Goal: Information Seeking & Learning: Learn about a topic

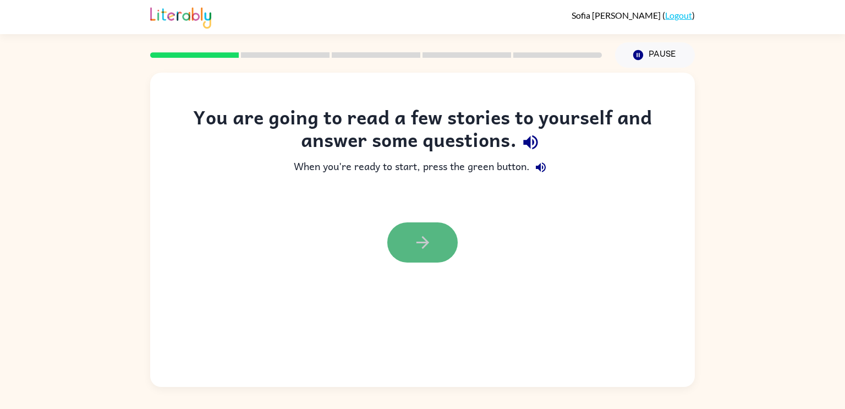
click at [422, 238] on icon "button" at bounding box center [422, 242] width 13 height 13
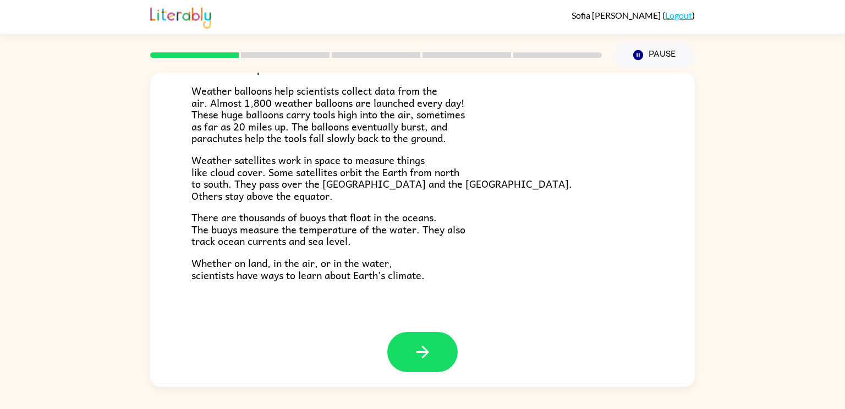
scroll to position [308, 0]
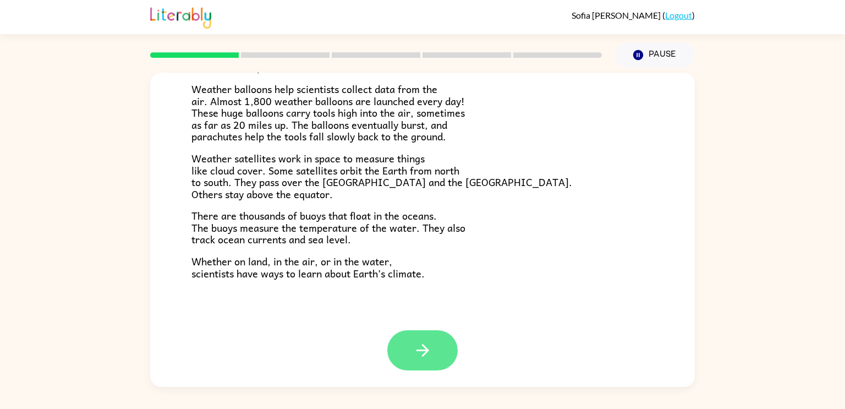
click at [421, 353] on icon "button" at bounding box center [422, 350] width 19 height 19
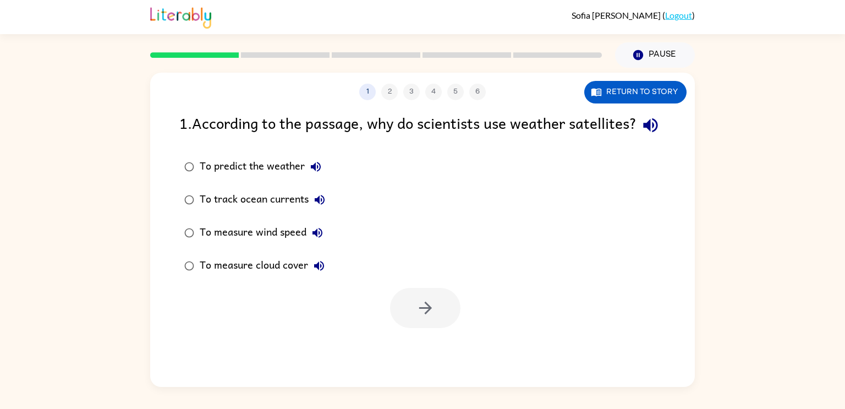
click at [643, 133] on icon "button" at bounding box center [650, 125] width 14 height 14
click at [641, 135] on icon "button" at bounding box center [650, 125] width 19 height 19
click at [369, 95] on button "1" at bounding box center [367, 92] width 17 height 17
click at [638, 79] on div "1 2 3 4 5 6 Return to story" at bounding box center [422, 87] width 545 height 28
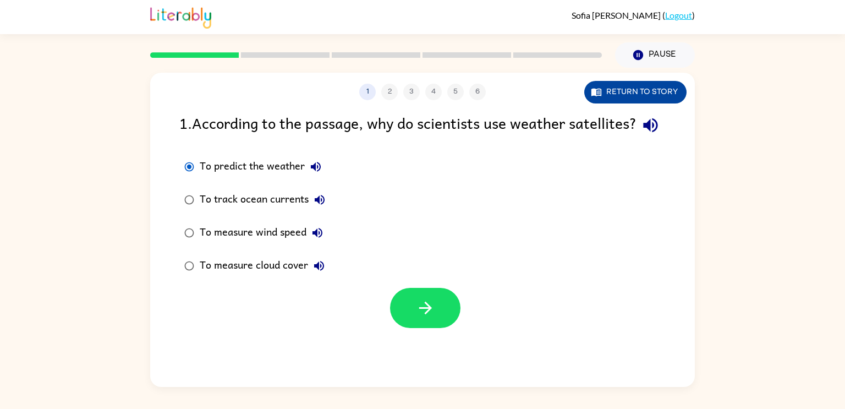
click at [630, 83] on button "Return to story" at bounding box center [635, 92] width 102 height 23
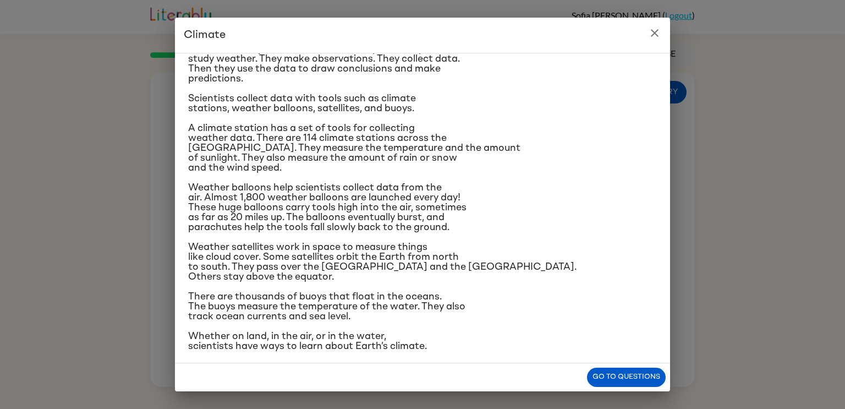
scroll to position [104, 0]
click at [618, 384] on button "Go to questions" at bounding box center [626, 377] width 79 height 19
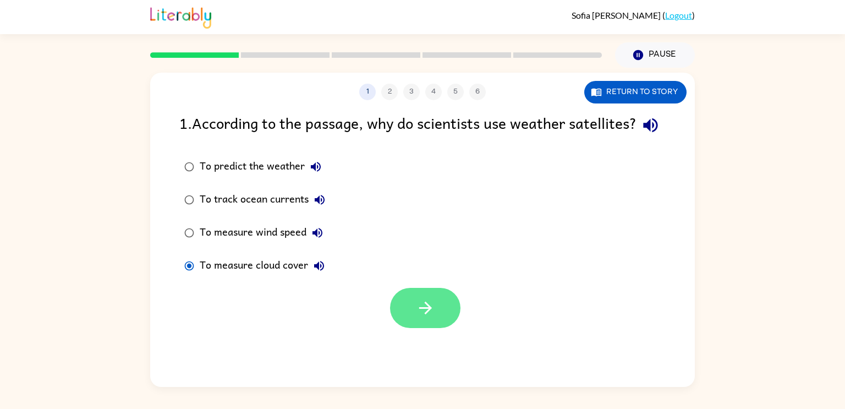
click at [408, 326] on button "button" at bounding box center [425, 308] width 70 height 40
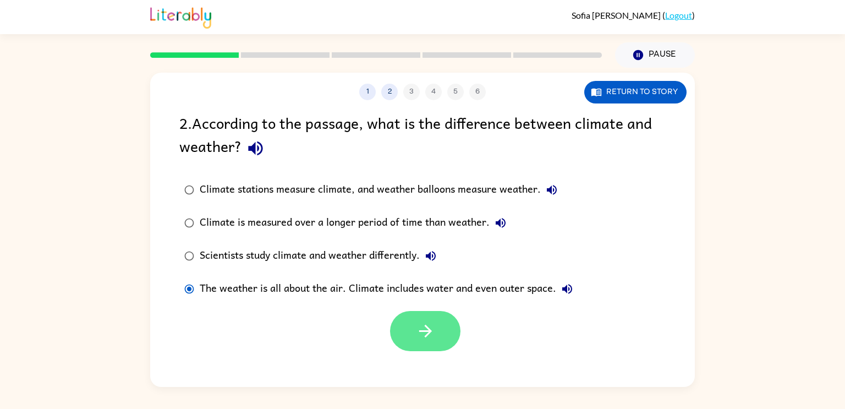
click at [434, 315] on button "button" at bounding box center [425, 331] width 70 height 40
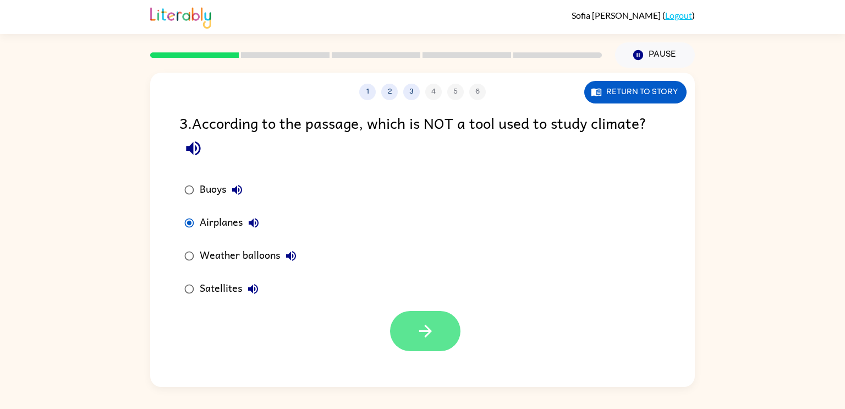
click at [413, 327] on button "button" at bounding box center [425, 331] width 70 height 40
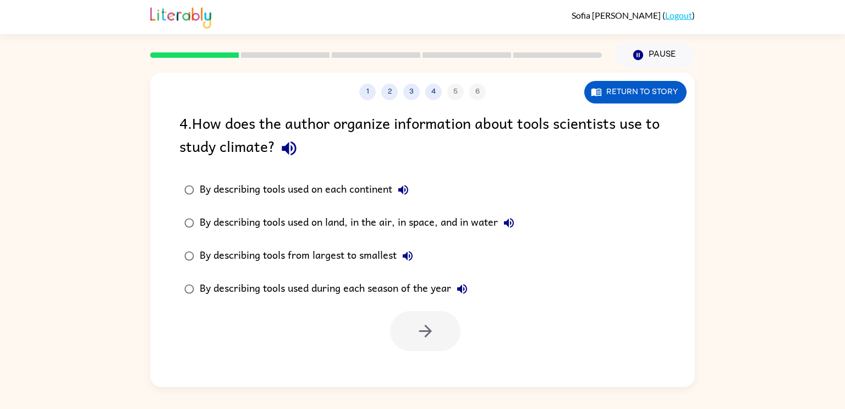
click at [225, 193] on div "By describing tools used on each continent" at bounding box center [307, 190] width 215 height 22
click at [355, 226] on div "By describing tools used on land, in the air, in space, and in water" at bounding box center [360, 223] width 320 height 22
click at [401, 324] on button "button" at bounding box center [425, 331] width 70 height 40
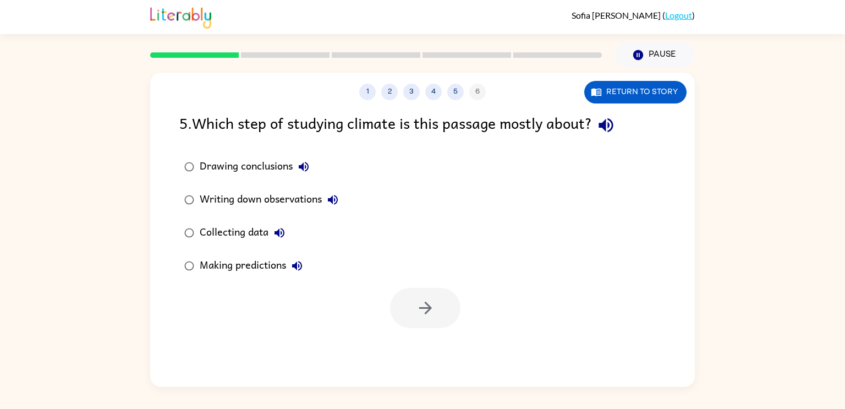
click at [246, 234] on div "Collecting data" at bounding box center [245, 233] width 91 height 22
click at [432, 312] on icon "button" at bounding box center [425, 307] width 19 height 19
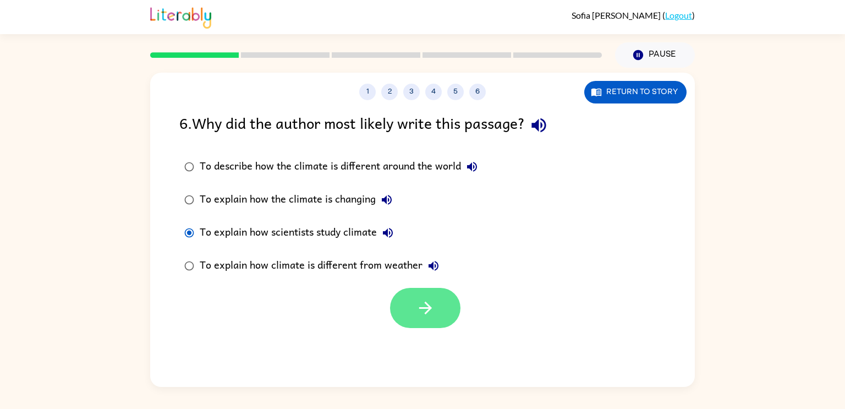
click at [439, 301] on button "button" at bounding box center [425, 308] width 70 height 40
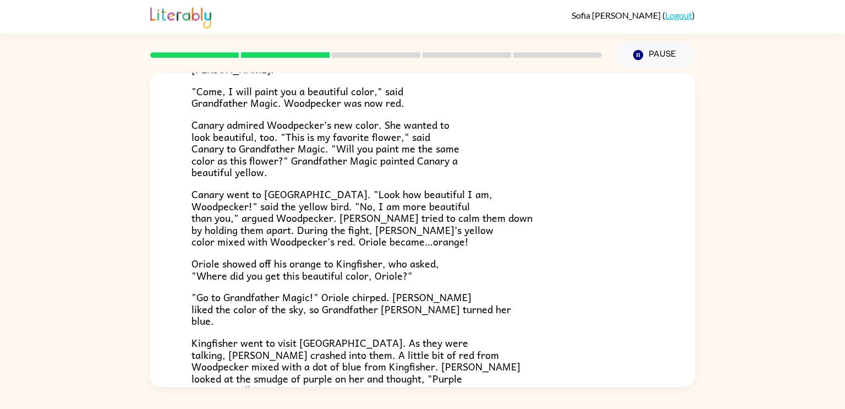
scroll to position [132, 0]
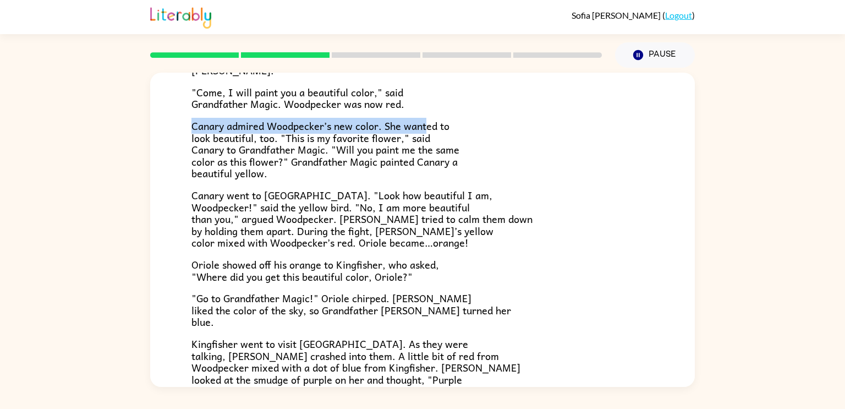
drag, startPoint x: 426, startPoint y: 118, endPoint x: 435, endPoint y: 105, distance: 16.2
click at [435, 105] on div "Once upon a time, all birds were white. "Make me beautiful, Grandfather Magic,"…" at bounding box center [422, 217] width 462 height 426
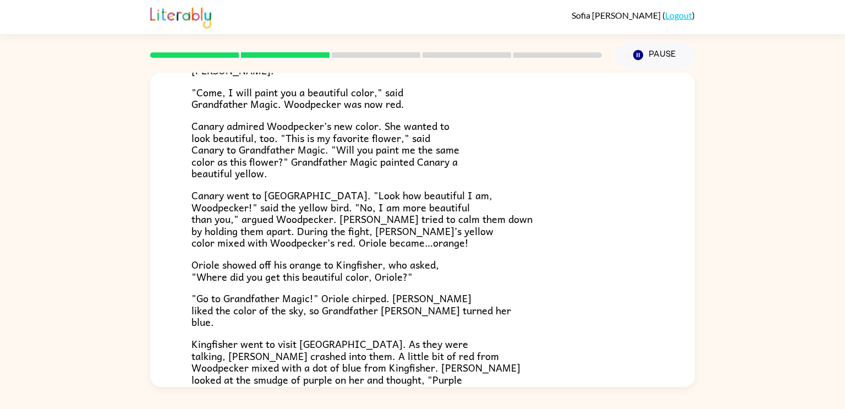
click at [565, 116] on div "Once upon a time, all birds were white. "Make me beautiful, Grandfather Magic,"…" at bounding box center [422, 217] width 462 height 426
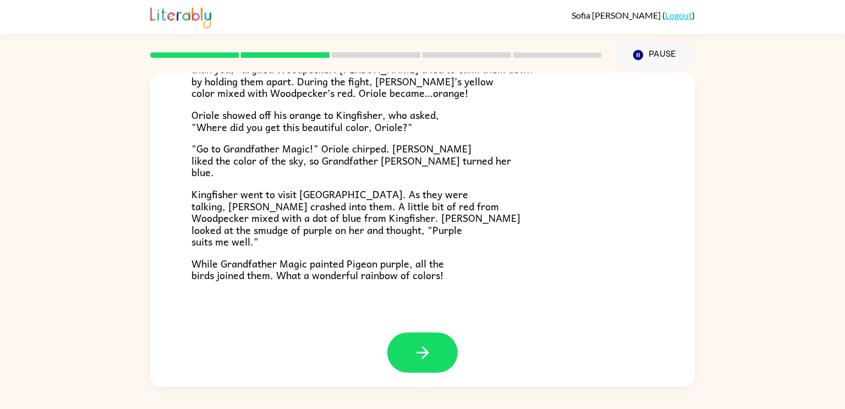
scroll to position [284, 0]
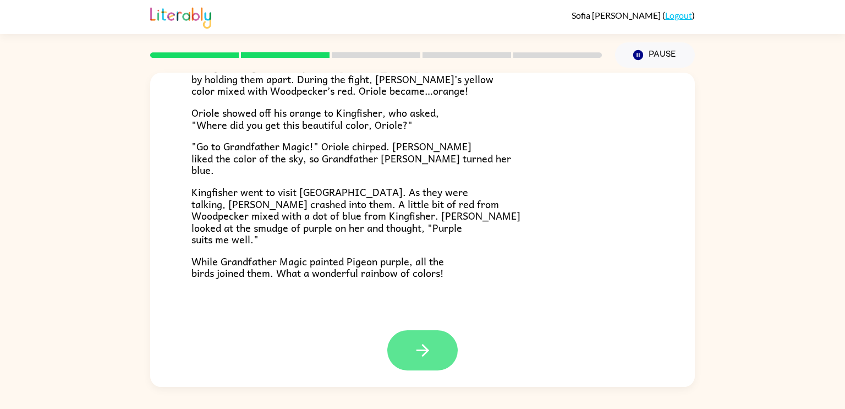
click at [433, 338] on button "button" at bounding box center [422, 350] width 70 height 40
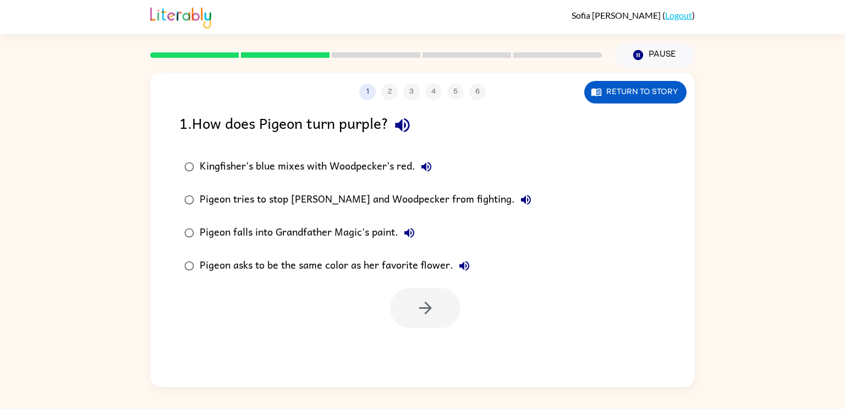
click at [277, 164] on div "Kingfisher’s blue mixes with Woodpecker’s red." at bounding box center [319, 167] width 238 height 22
click at [418, 290] on button "button" at bounding box center [425, 308] width 70 height 40
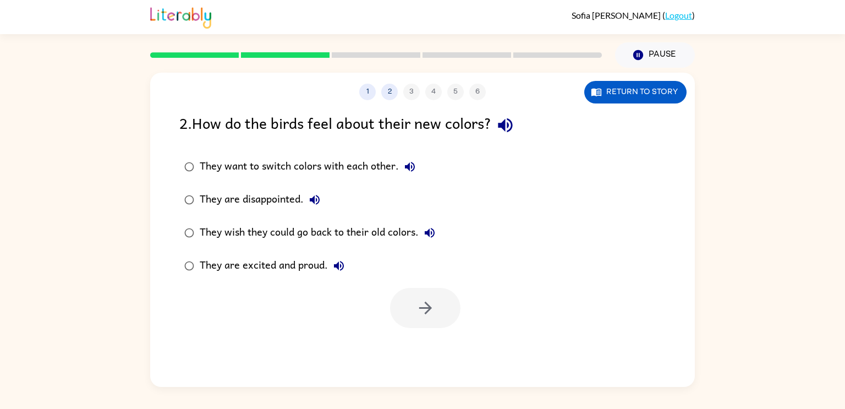
click at [297, 257] on div "They are excited and proud." at bounding box center [275, 266] width 150 height 22
click at [399, 299] on button "button" at bounding box center [425, 308] width 70 height 40
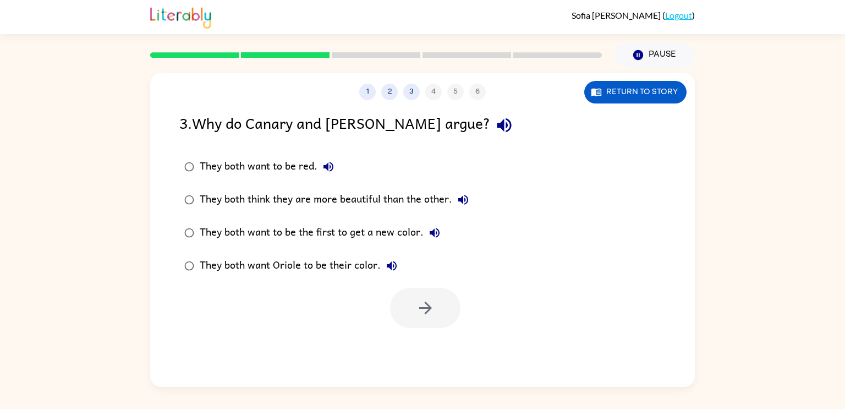
click at [436, 199] on div "They both think they are more beautiful than the other." at bounding box center [337, 200] width 275 height 22
click at [402, 290] on button "button" at bounding box center [425, 308] width 70 height 40
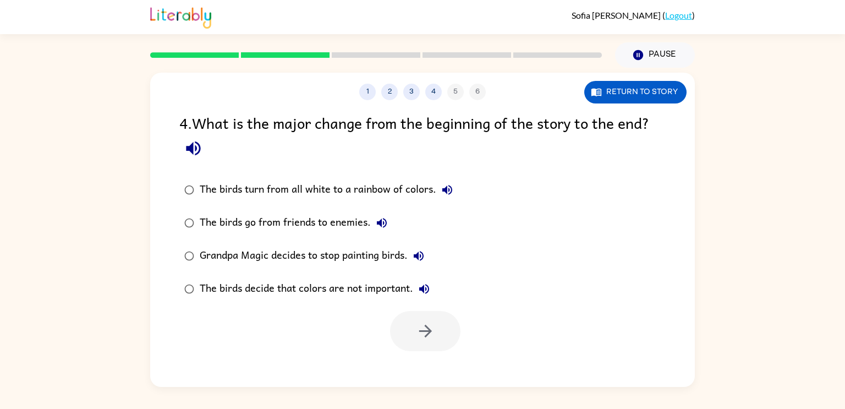
click at [309, 158] on div "4 . What is the major change from the beginning of the story to the end?" at bounding box center [422, 136] width 486 height 51
click at [429, 89] on button "4" at bounding box center [433, 92] width 17 height 17
click at [416, 94] on button "3" at bounding box center [411, 92] width 17 height 17
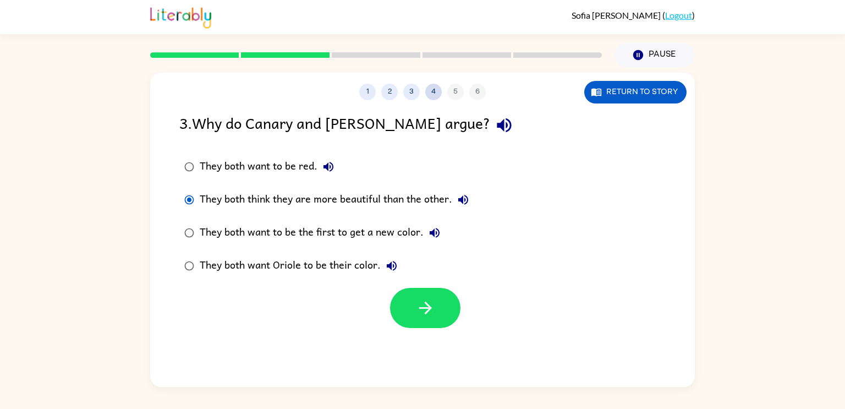
click at [434, 91] on button "4" at bounding box center [433, 92] width 17 height 17
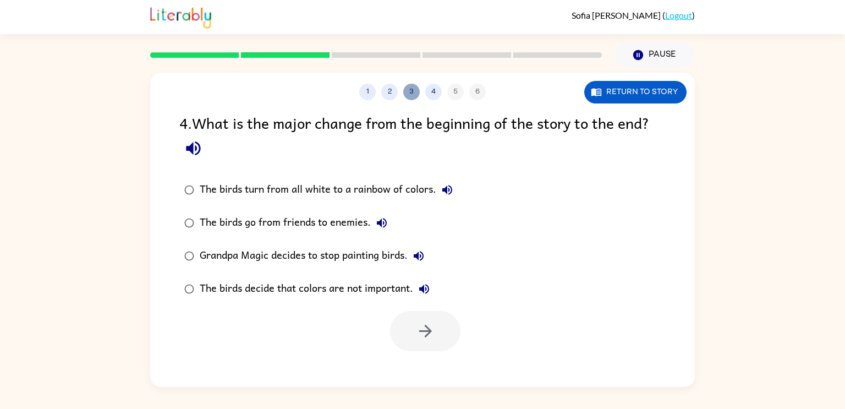
click at [410, 87] on button "3" at bounding box center [411, 92] width 17 height 17
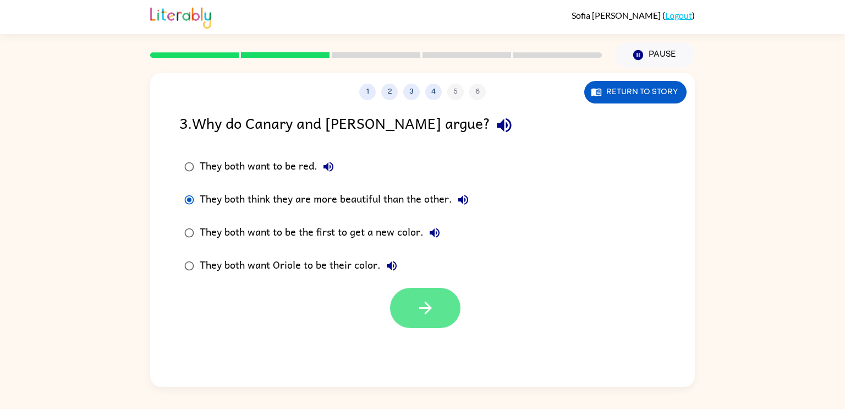
click at [429, 296] on button "button" at bounding box center [425, 308] width 70 height 40
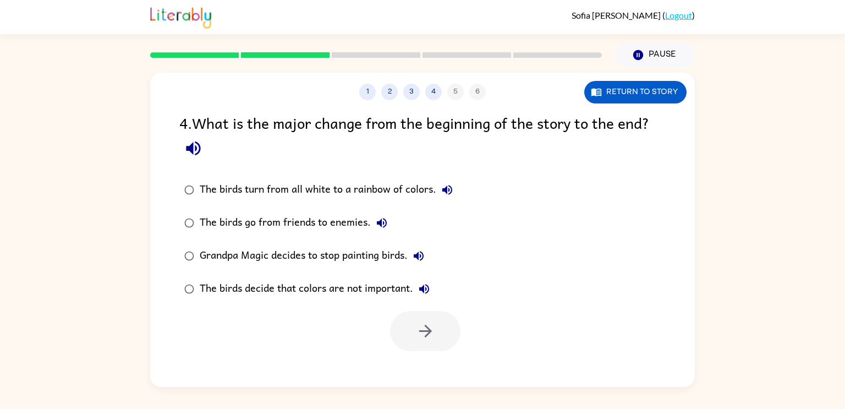
click at [415, 195] on div "The birds turn from all white to a rainbow of colors." at bounding box center [329, 190] width 259 height 22
click at [354, 223] on div "The birds go from friends to enemies." at bounding box center [296, 223] width 193 height 22
click at [350, 282] on div "The birds decide that colors are not important." at bounding box center [317, 289] width 235 height 22
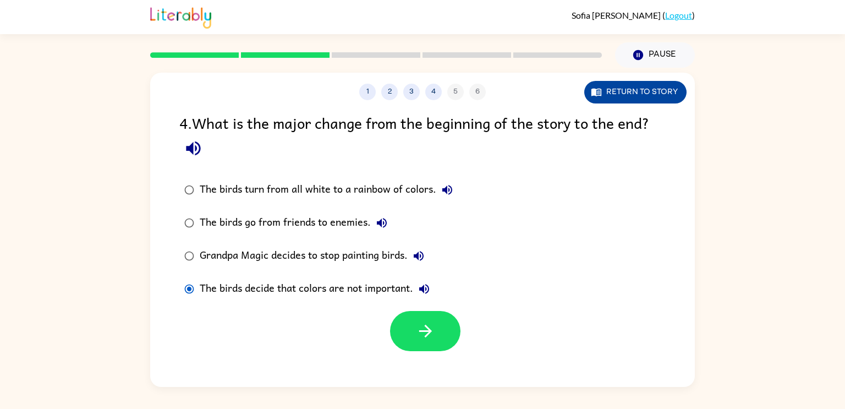
click at [648, 91] on button "Return to story" at bounding box center [635, 92] width 102 height 23
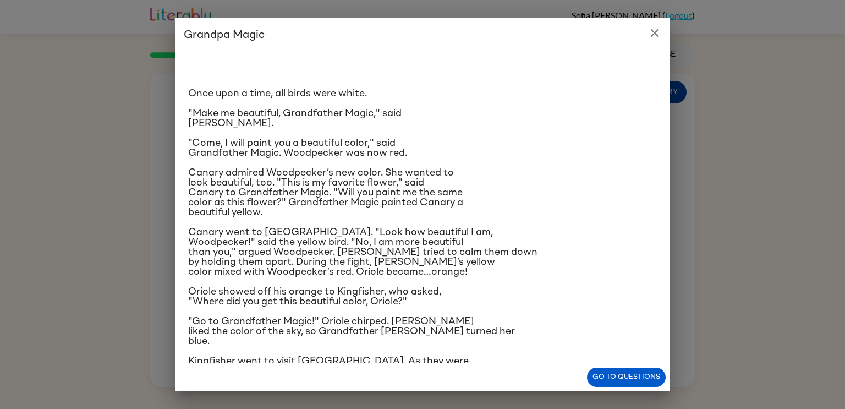
scroll to position [85, 0]
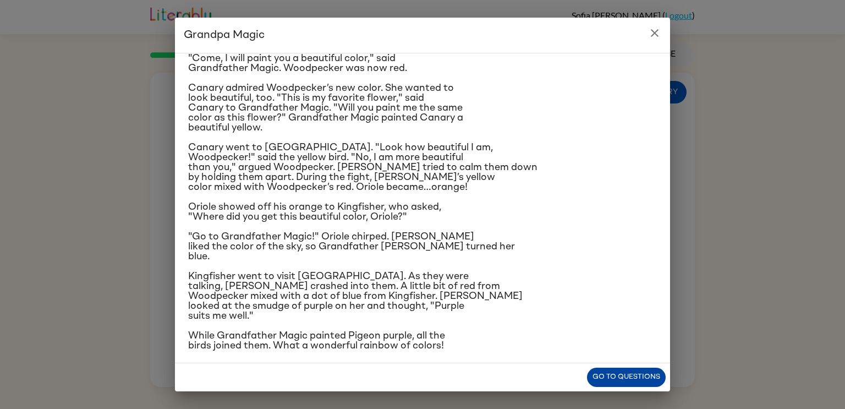
click at [612, 370] on button "Go to questions" at bounding box center [626, 377] width 79 height 19
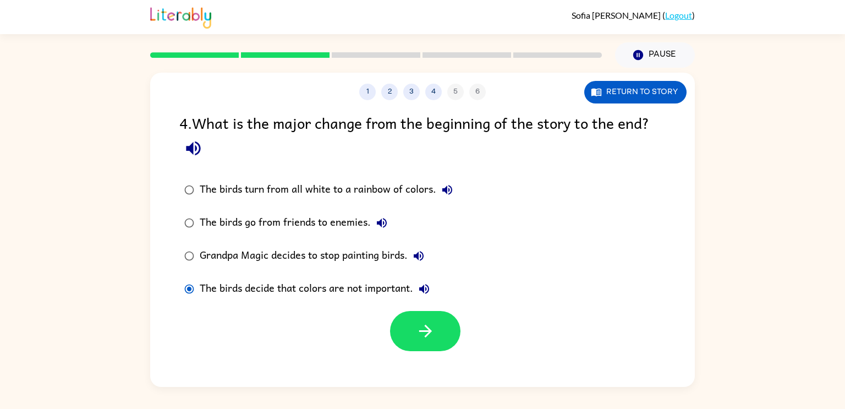
click at [424, 188] on div "The birds turn from all white to a rainbow of colors." at bounding box center [329, 190] width 259 height 22
click at [410, 321] on button "button" at bounding box center [425, 331] width 70 height 40
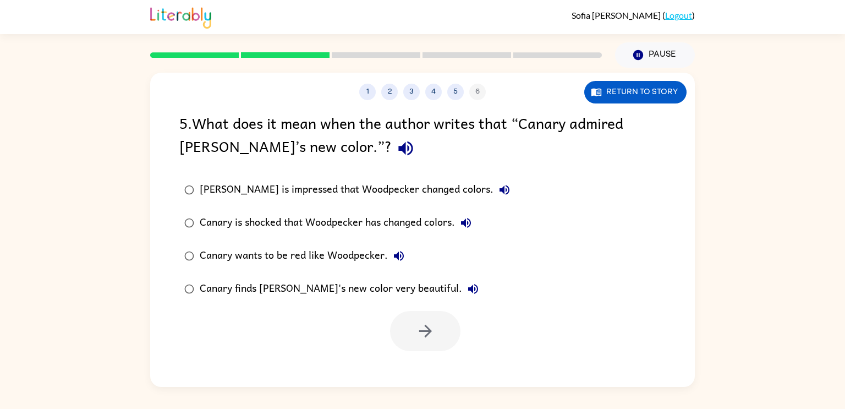
click at [326, 267] on label "Canary wants to be red like Woodpecker." at bounding box center [347, 255] width 348 height 33
click at [326, 271] on label "Canary wants to be red like Woodpecker." at bounding box center [347, 255] width 348 height 33
click at [377, 292] on div "Canary finds Woodpecker's new color very beautiful." at bounding box center [342, 289] width 284 height 22
click at [397, 310] on div at bounding box center [422, 328] width 545 height 46
click at [401, 327] on button "button" at bounding box center [425, 331] width 70 height 40
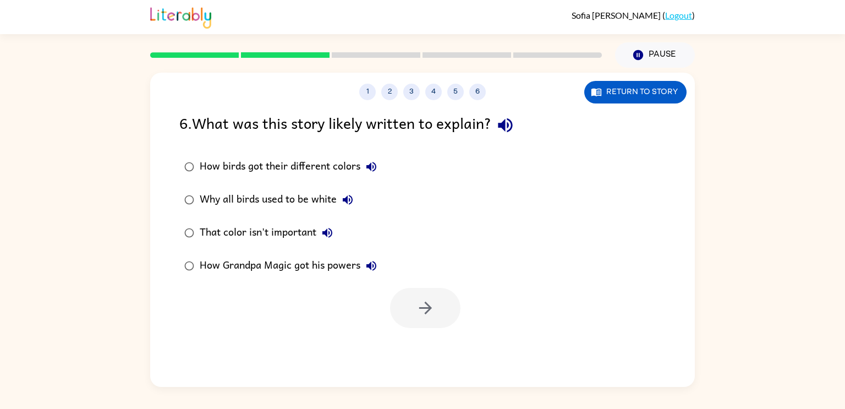
click at [294, 194] on div "Why all birds used to be white" at bounding box center [279, 200] width 159 height 22
click at [293, 194] on div "Why all birds used to be white" at bounding box center [279, 200] width 159 height 22
click at [310, 205] on div "Why all birds used to be white" at bounding box center [279, 200] width 159 height 22
click at [314, 168] on div "How birds got their different colors" at bounding box center [291, 167] width 183 height 22
click at [408, 305] on button "button" at bounding box center [425, 308] width 70 height 40
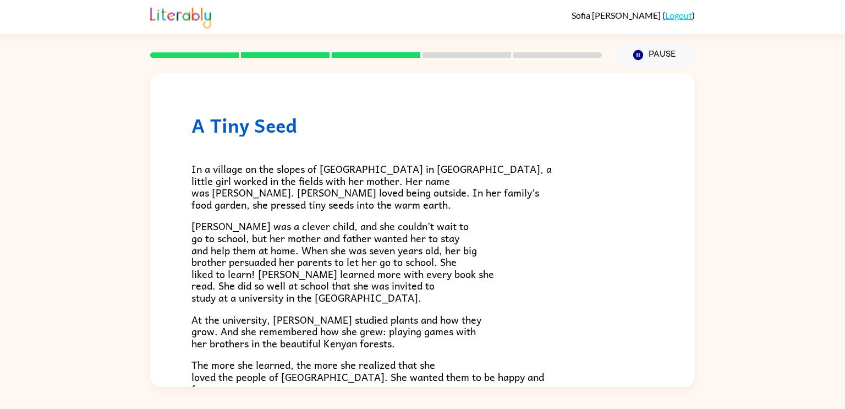
click at [387, 54] on rect at bounding box center [376, 55] width 89 height 6
click at [387, 55] on rect at bounding box center [376, 55] width 89 height 6
click at [371, 135] on h1 "A Tiny Seed" at bounding box center [422, 125] width 462 height 23
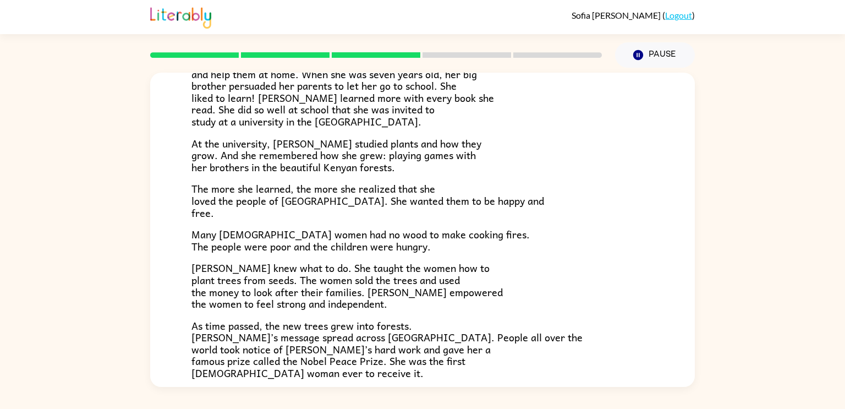
scroll to position [171, 0]
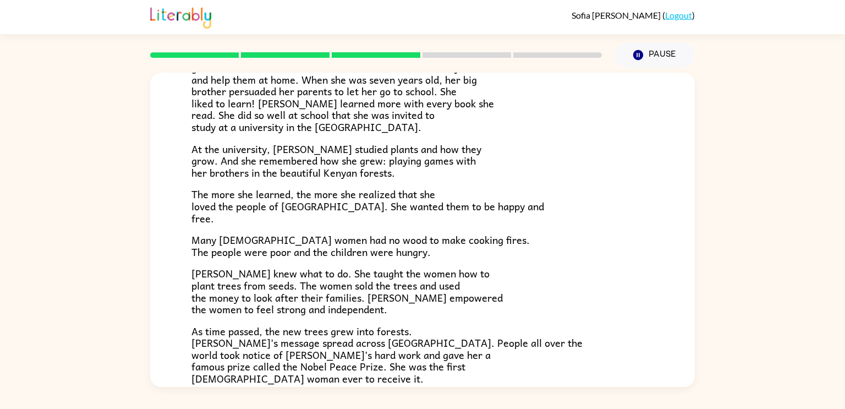
click at [274, 152] on span "At the university, Wangari studied plants and how they grow. And she remembered…" at bounding box center [336, 161] width 290 height 40
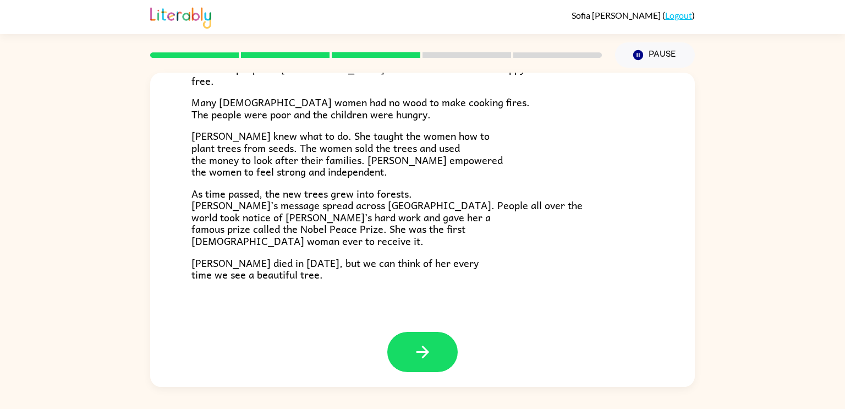
scroll to position [309, 0]
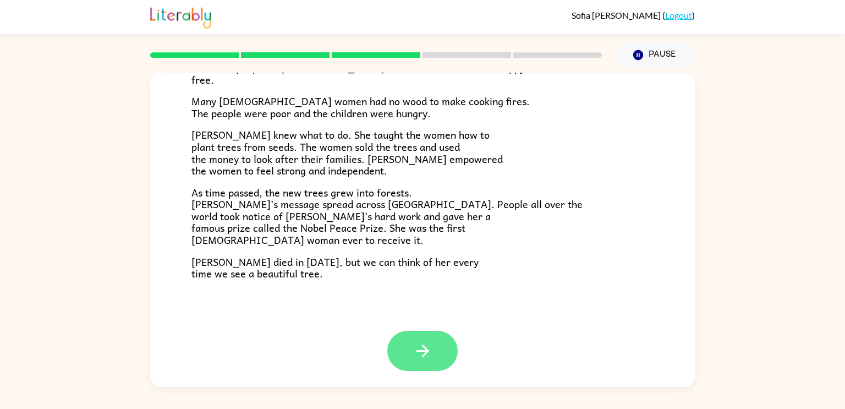
click at [440, 366] on button "button" at bounding box center [422, 351] width 70 height 40
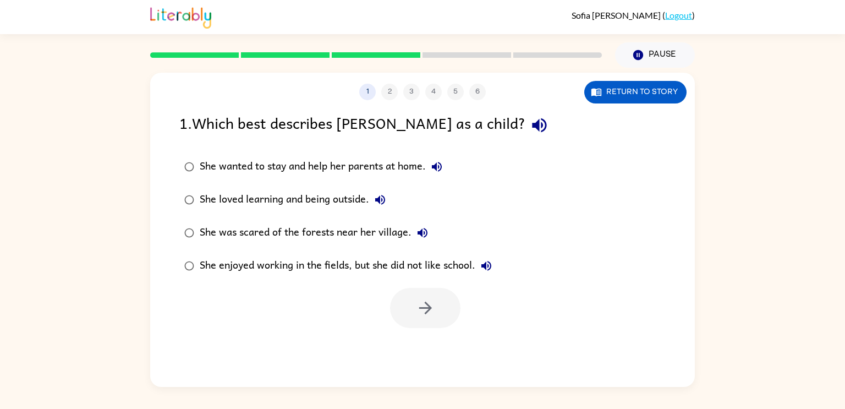
scroll to position [0, 0]
click at [298, 204] on div "She loved learning and being outside." at bounding box center [295, 200] width 191 height 22
click at [432, 303] on icon "button" at bounding box center [425, 307] width 19 height 19
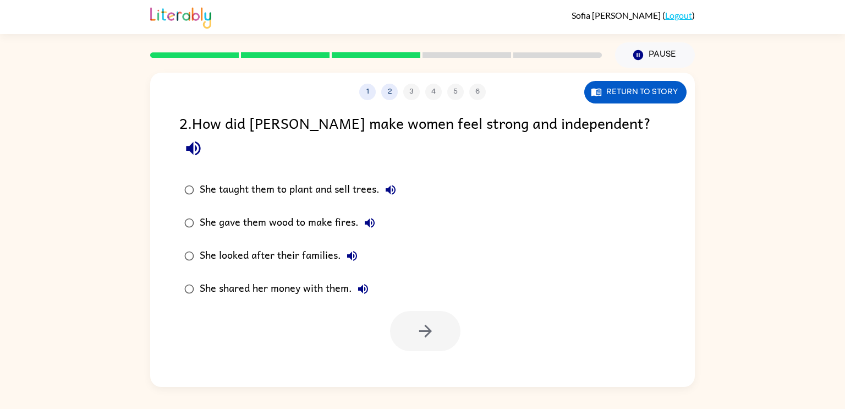
click at [360, 179] on div "She taught them to plant and sell trees." at bounding box center [301, 190] width 202 height 22
click at [425, 321] on icon "button" at bounding box center [425, 330] width 19 height 19
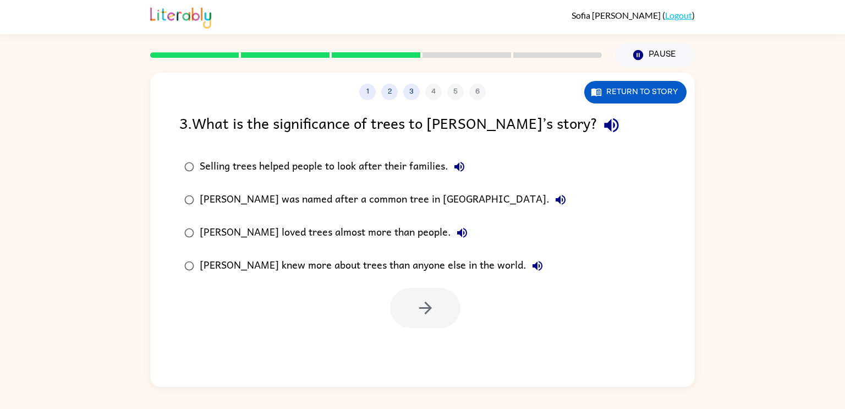
click at [393, 260] on div "Wangari knew more about trees than anyone else in the world." at bounding box center [374, 266] width 349 height 22
click at [401, 232] on div "Wangari loved trees almost more than people." at bounding box center [336, 233] width 273 height 22
click at [428, 286] on div at bounding box center [422, 305] width 545 height 46
click at [419, 174] on div "Selling trees helped people to look after their families." at bounding box center [335, 167] width 271 height 22
click at [408, 276] on div "Wangari knew more about trees than anyone else in the world." at bounding box center [374, 266] width 349 height 22
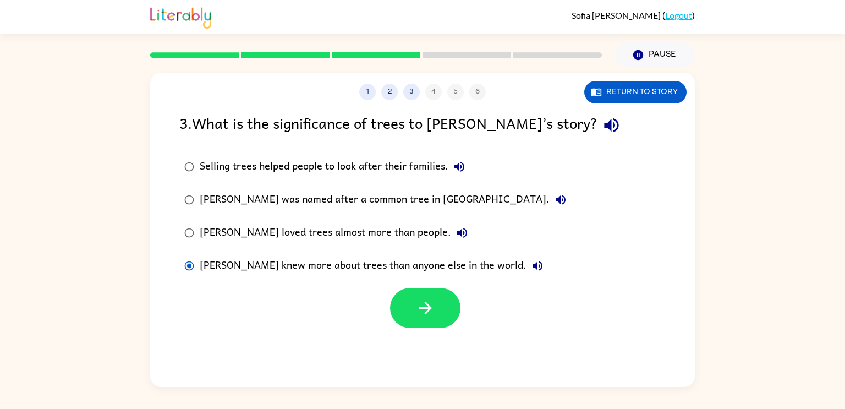
click at [407, 278] on label "Wangari knew more about trees than anyone else in the world." at bounding box center [375, 265] width 404 height 33
click at [423, 169] on div "Selling trees helped people to look after their families." at bounding box center [335, 167] width 271 height 22
click at [426, 153] on label "Selling trees helped people to look after their families." at bounding box center [375, 166] width 404 height 33
click at [425, 309] on icon "button" at bounding box center [425, 307] width 13 height 13
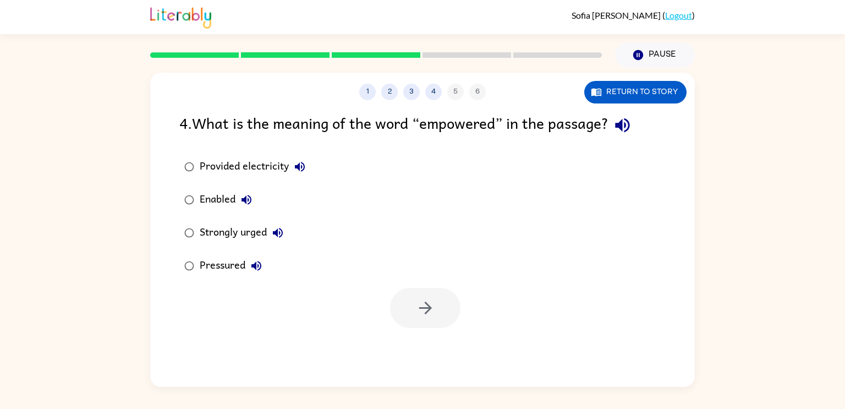
click at [260, 233] on div "Strongly urged" at bounding box center [244, 233] width 89 height 22
click at [390, 284] on div at bounding box center [422, 305] width 545 height 46
click at [398, 306] on button "button" at bounding box center [425, 308] width 70 height 40
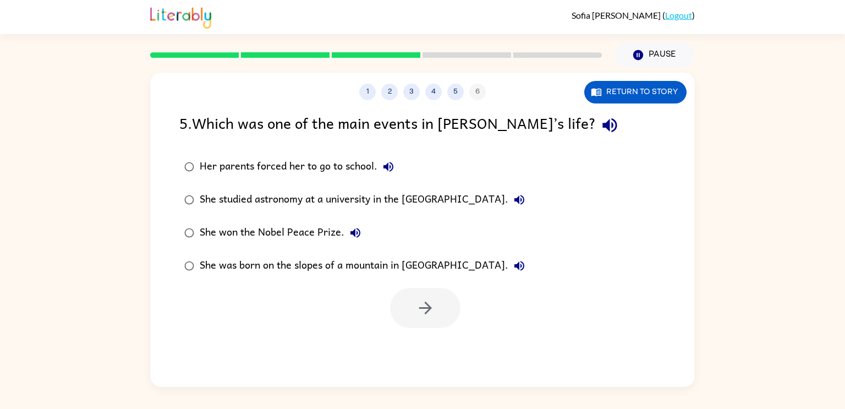
click at [319, 232] on div "She won the Nobel Peace Prize." at bounding box center [283, 233] width 167 height 22
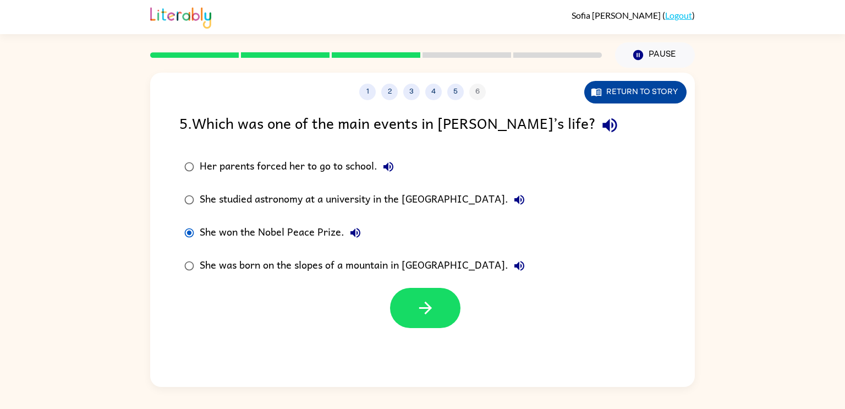
click at [635, 84] on button "Return to story" at bounding box center [635, 92] width 102 height 23
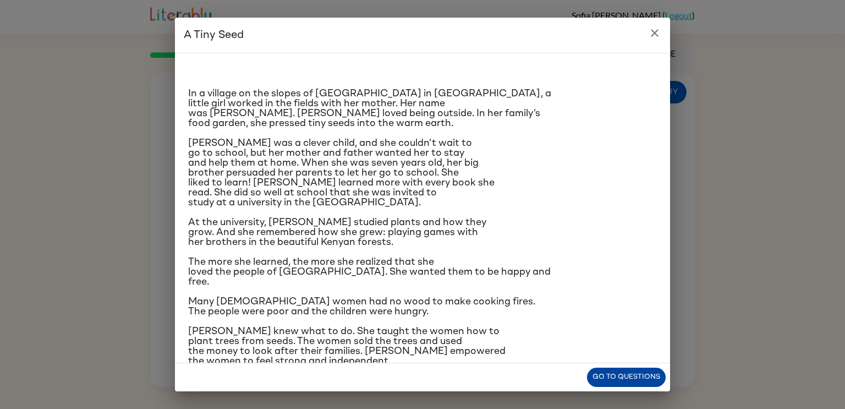
click at [638, 379] on button "Go to questions" at bounding box center [626, 377] width 79 height 19
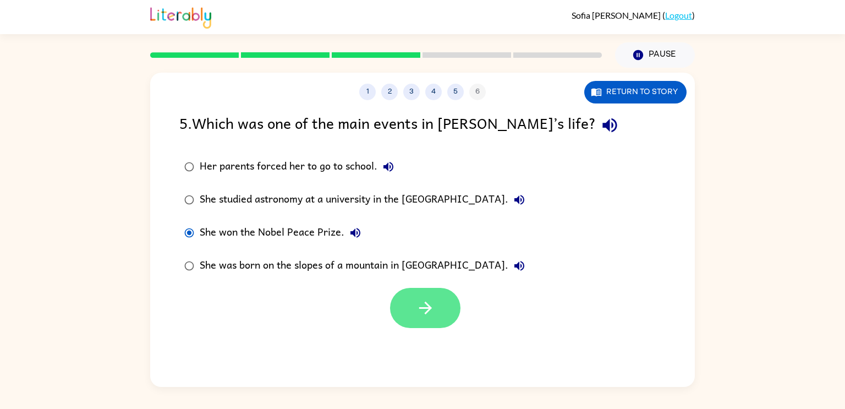
click at [437, 299] on button "button" at bounding box center [425, 308] width 70 height 40
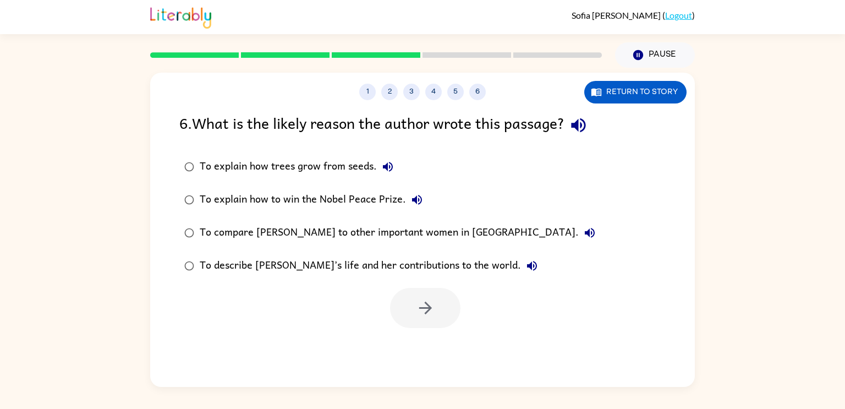
click at [368, 163] on div "To explain how trees grow from seeds." at bounding box center [299, 167] width 199 height 22
click at [412, 266] on div "To describe Wangari’s life and her contributions to the world." at bounding box center [371, 266] width 343 height 22
click at [417, 289] on button "button" at bounding box center [425, 308] width 70 height 40
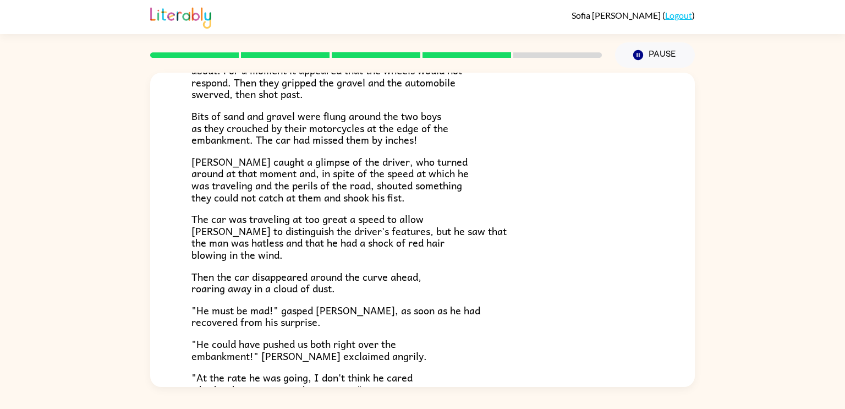
scroll to position [110, 0]
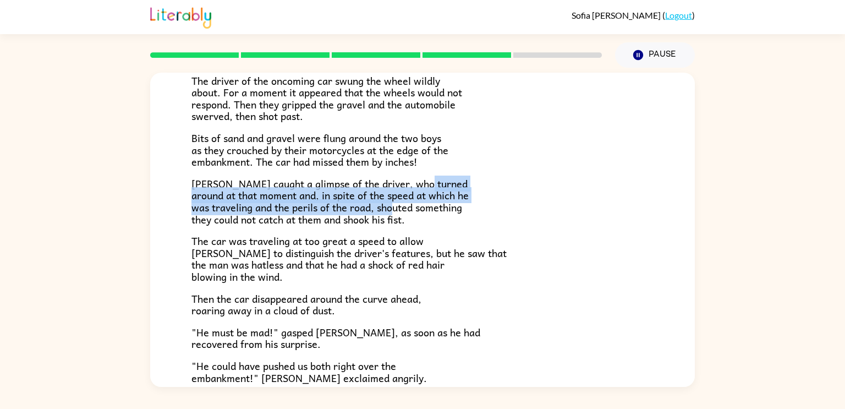
drag, startPoint x: 436, startPoint y: 183, endPoint x: 434, endPoint y: 210, distance: 27.0
click at [434, 210] on p "Frank caught a glimpse of the driver, who turned around at that moment and, in …" at bounding box center [422, 201] width 462 height 47
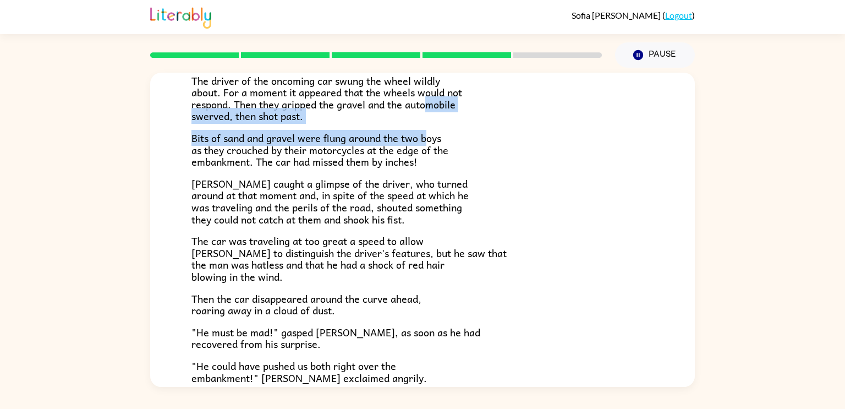
drag, startPoint x: 429, startPoint y: 105, endPoint x: 427, endPoint y: 136, distance: 31.9
click at [427, 136] on div "The car brakes squealed. The driver of the oncoming car swung the wheel wildly …" at bounding box center [422, 250] width 462 height 448
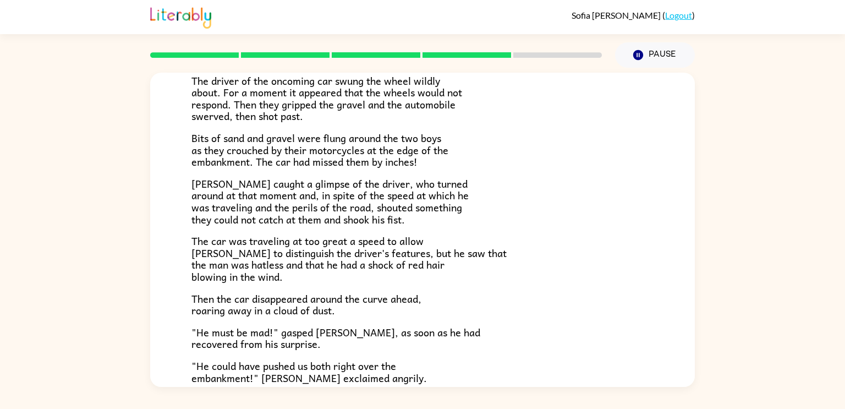
click at [501, 154] on p "Bits of sand and gravel were flung around the two boys as they crouched by thei…" at bounding box center [422, 150] width 462 height 36
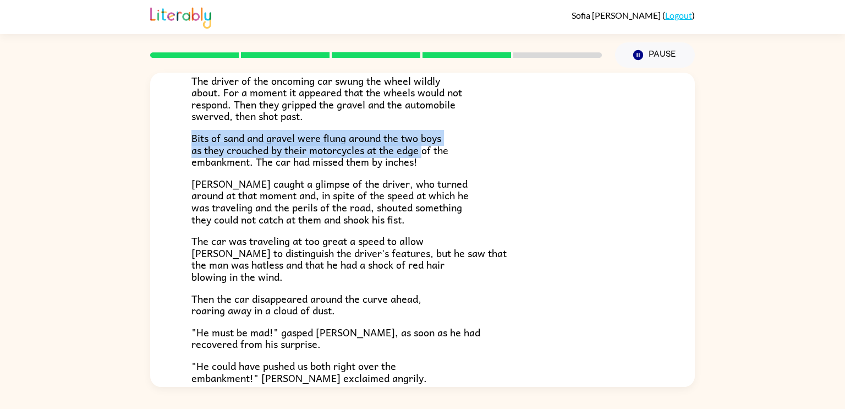
drag, startPoint x: 194, startPoint y: 131, endPoint x: 425, endPoint y: 150, distance: 231.8
click at [425, 150] on span "Bits of sand and gravel were flung around the two boys as they crouched by thei…" at bounding box center [319, 150] width 257 height 40
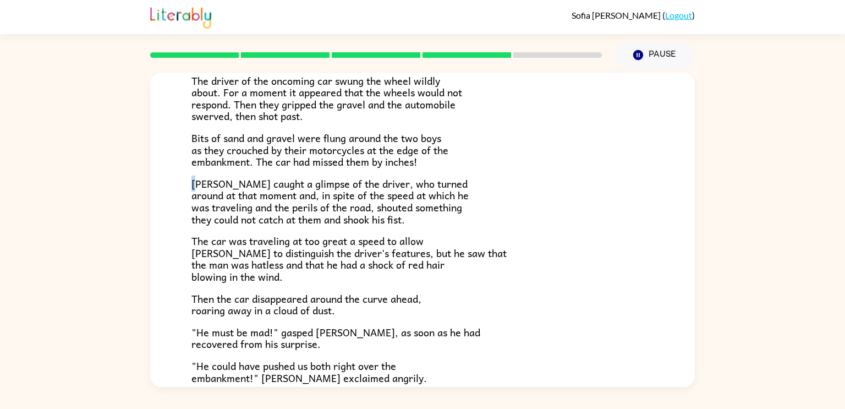
drag, startPoint x: 193, startPoint y: 180, endPoint x: 199, endPoint y: 175, distance: 7.4
click at [199, 176] on span "Frank caught a glimpse of the driver, who turned around at that moment and, in …" at bounding box center [329, 202] width 277 height 52
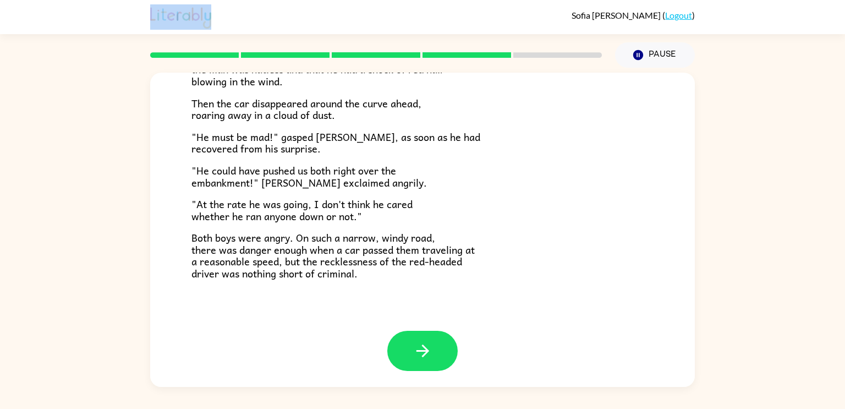
scroll to position [0, 0]
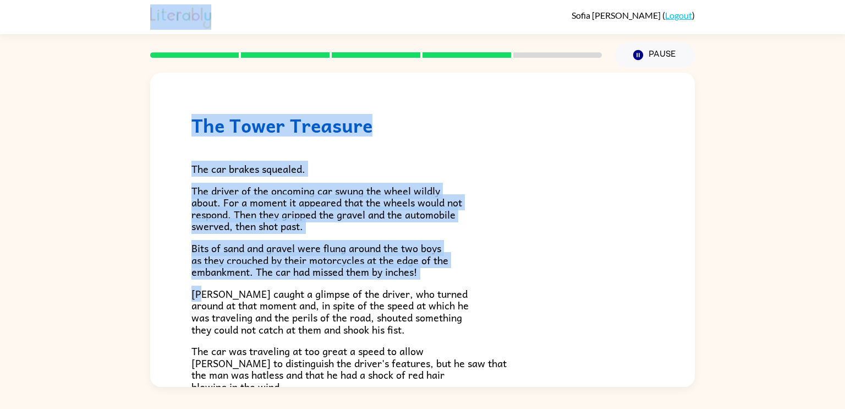
drag, startPoint x: 202, startPoint y: 176, endPoint x: 406, endPoint y: -64, distance: 315.0
click at [406, 0] on html "Sofia Chavez ( Logout ) Pause Pause The Tower Treasure The car brakes squealed.…" at bounding box center [422, 204] width 845 height 409
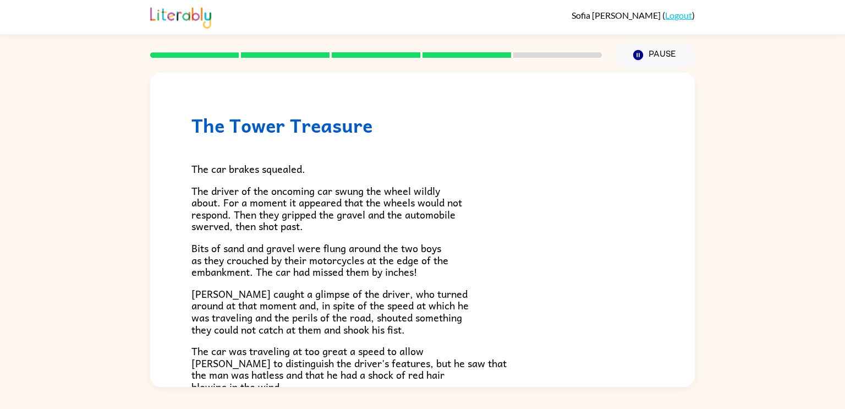
click at [511, 278] on div "The car brakes squealed. The driver of the oncoming car swung the wheel wildly …" at bounding box center [422, 360] width 462 height 448
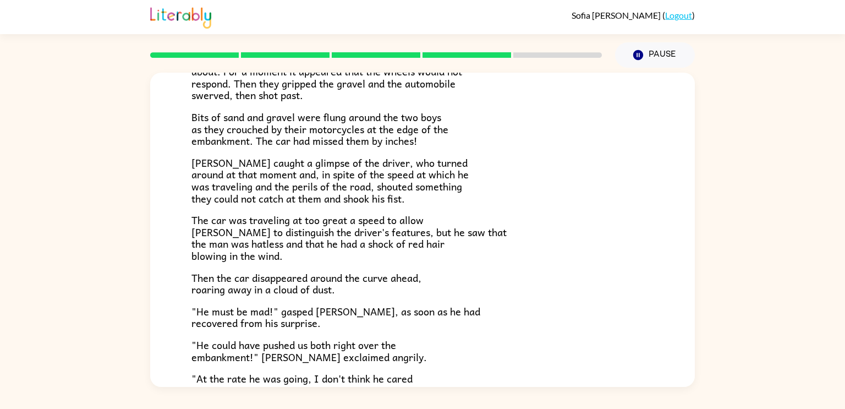
scroll to position [132, 0]
drag, startPoint x: 213, startPoint y: 170, endPoint x: 227, endPoint y: 180, distance: 17.7
click at [227, 180] on span "Frank caught a glimpse of the driver, who turned around at that moment and, in …" at bounding box center [329, 179] width 277 height 52
click at [585, 179] on div "The car brakes squealed. The driver of the oncoming car swung the wheel wildly …" at bounding box center [422, 228] width 462 height 448
click at [453, 209] on div "The car brakes squealed. The driver of the oncoming car swung the wheel wildly …" at bounding box center [422, 228] width 462 height 448
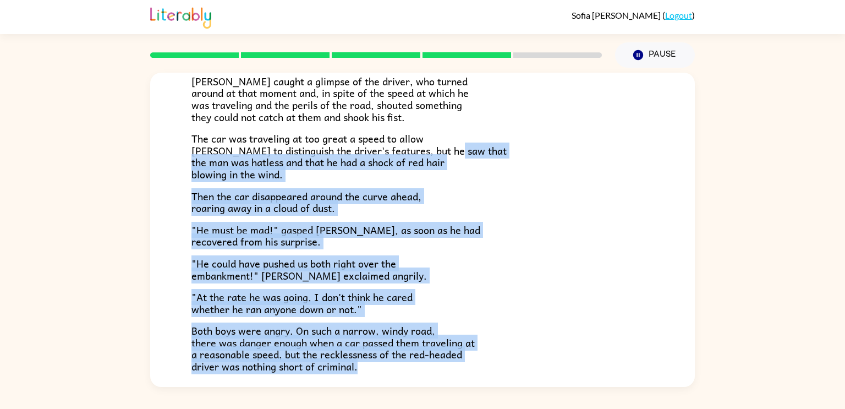
scroll to position [305, 0]
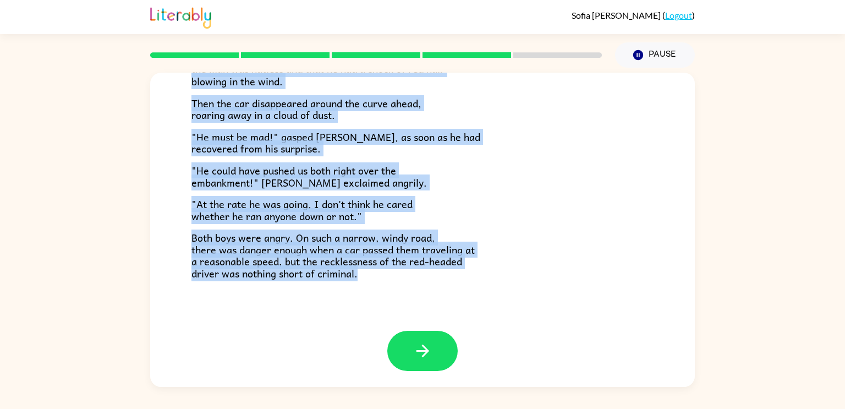
drag, startPoint x: 452, startPoint y: 228, endPoint x: 375, endPoint y: 408, distance: 195.9
click at [375, 408] on div "Sofia Chavez ( Logout ) Pause Pause The Tower Treasure The car brakes squealed.…" at bounding box center [422, 204] width 845 height 409
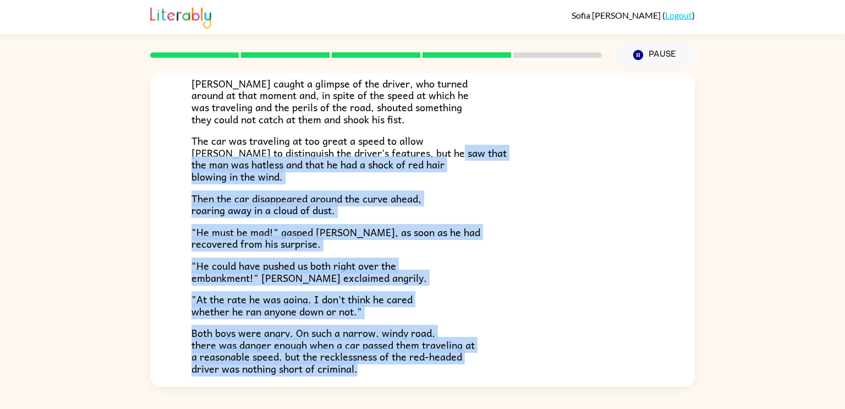
scroll to position [213, 0]
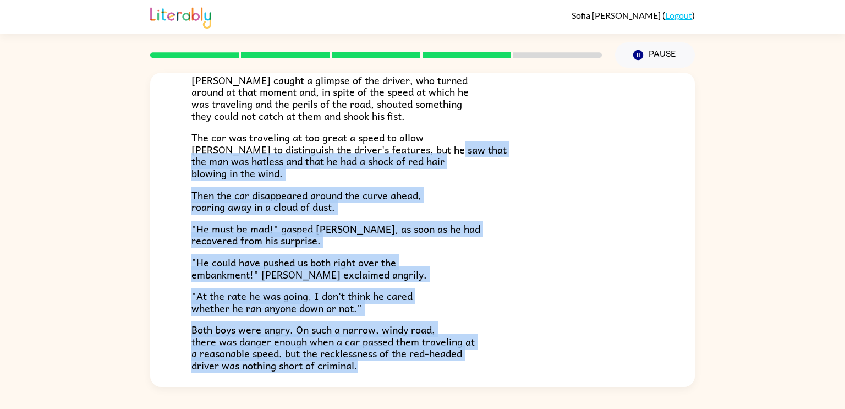
click at [464, 196] on p "Then the car disappeared around the curve ahead, roaring away in a cloud of dus…" at bounding box center [422, 201] width 462 height 24
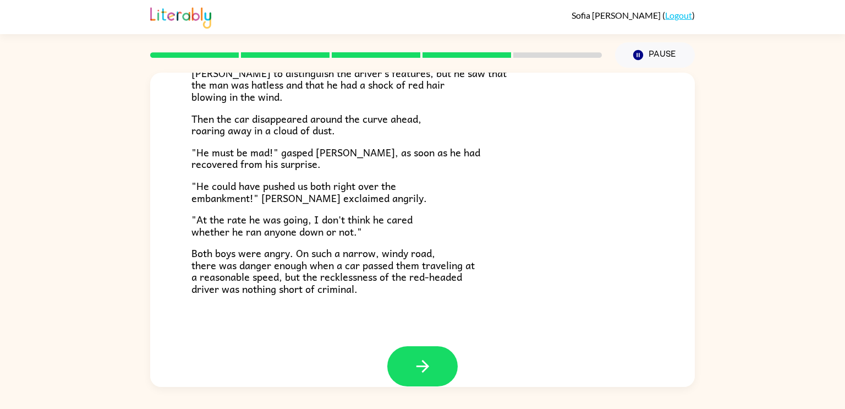
scroll to position [305, 0]
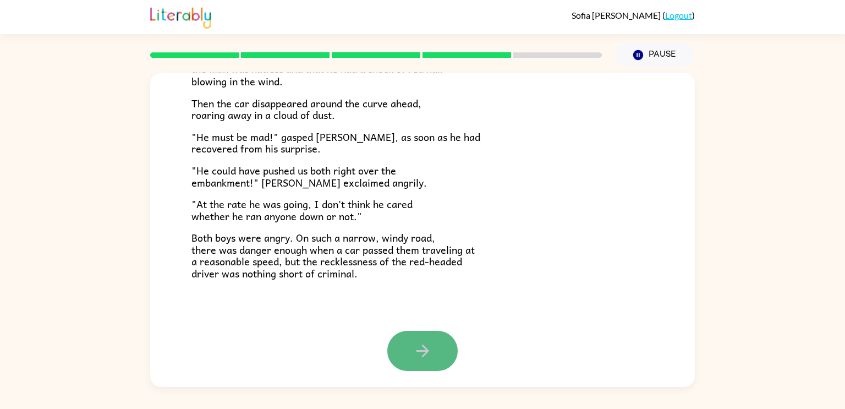
click at [404, 335] on button "button" at bounding box center [422, 351] width 70 height 40
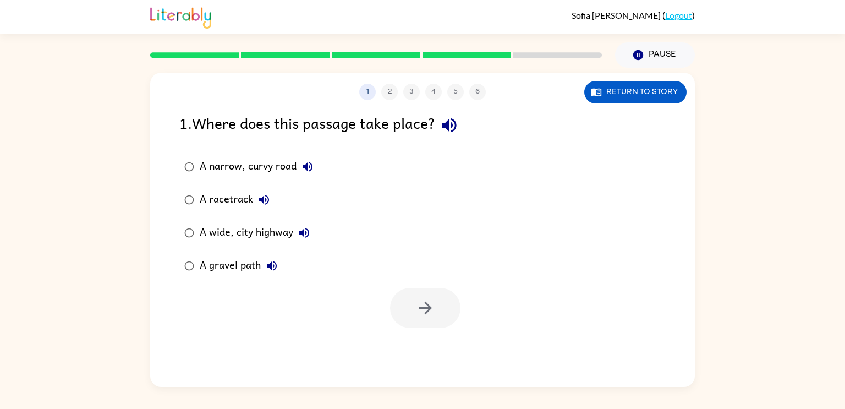
click at [294, 168] on div "A narrow, curvy road" at bounding box center [259, 167] width 119 height 22
click at [622, 79] on div "1 2 3 4 5 6 Return to story" at bounding box center [422, 87] width 545 height 28
click at [410, 293] on button "button" at bounding box center [425, 308] width 70 height 40
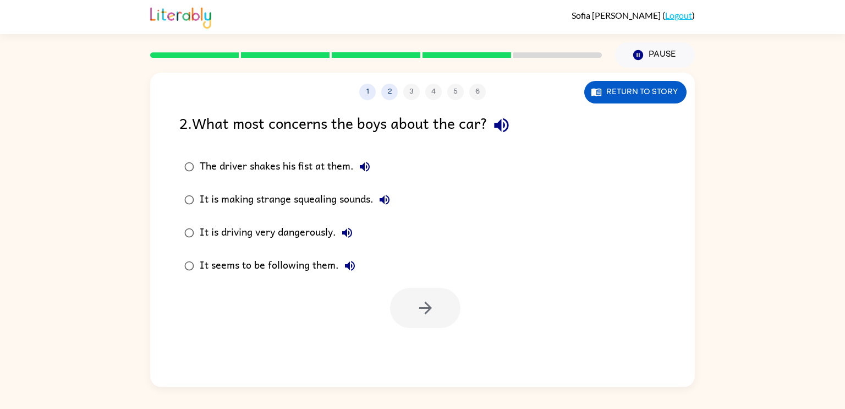
click at [320, 193] on div "It is making strange squealing sounds." at bounding box center [298, 200] width 196 height 22
click at [405, 295] on button "button" at bounding box center [425, 308] width 70 height 40
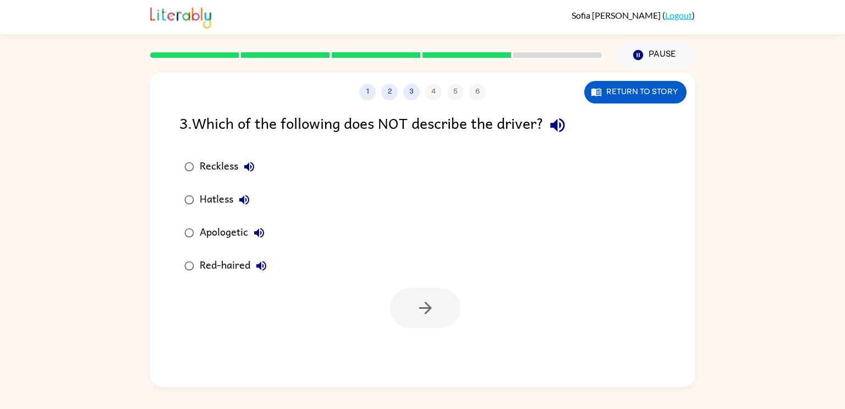
click at [249, 228] on div "Apologetic" at bounding box center [235, 233] width 70 height 22
click at [400, 291] on button "button" at bounding box center [425, 308] width 70 height 40
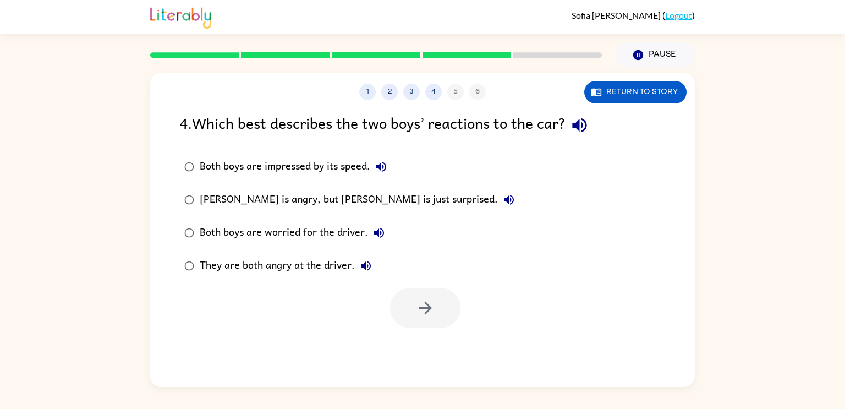
click at [312, 261] on div "They are both angry at the driver." at bounding box center [288, 266] width 177 height 22
click at [429, 289] on button "button" at bounding box center [425, 308] width 70 height 40
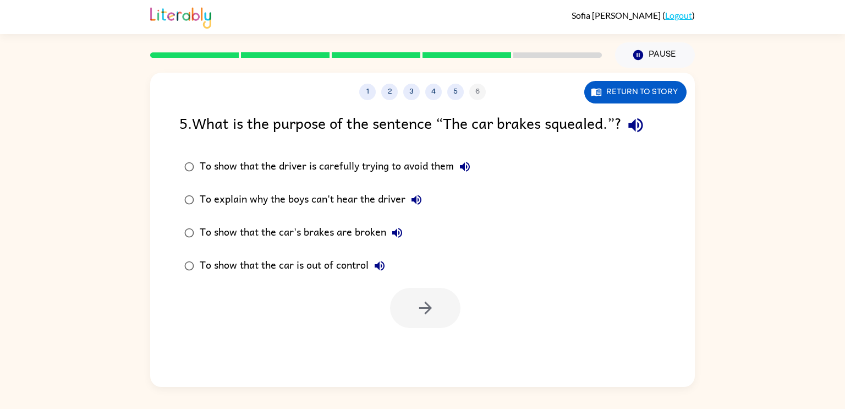
click at [359, 234] on div "To show that the car's brakes are broken" at bounding box center [304, 233] width 209 height 22
click at [391, 300] on button "button" at bounding box center [425, 308] width 70 height 40
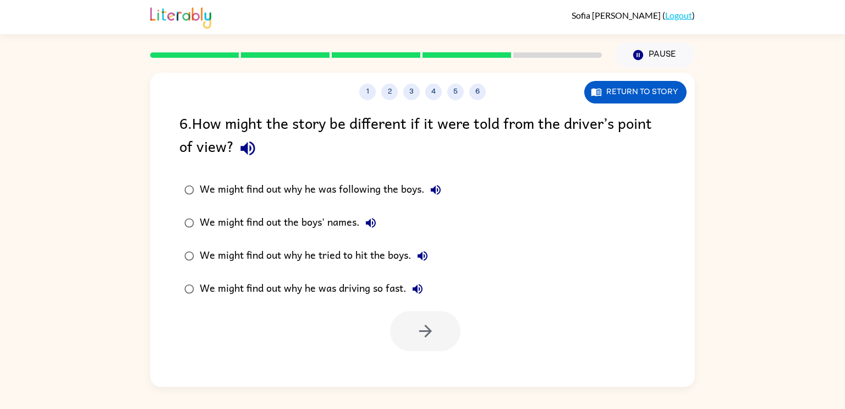
click at [406, 294] on div "We might find out why he was driving so fast." at bounding box center [314, 289] width 229 height 22
click at [413, 306] on div at bounding box center [422, 328] width 545 height 46
click at [410, 331] on button "button" at bounding box center [425, 331] width 70 height 40
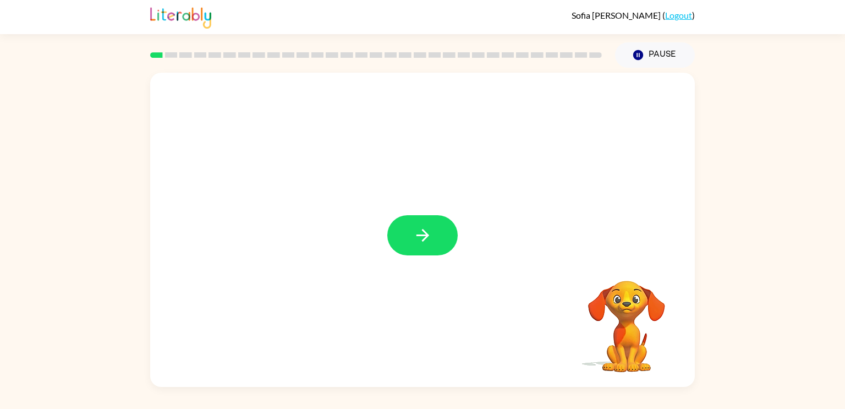
click at [749, 267] on div "Your browser must support playing .mp4 files to use Literably. Please try using…" at bounding box center [422, 227] width 845 height 319
click at [393, 237] on button "button" at bounding box center [422, 235] width 70 height 40
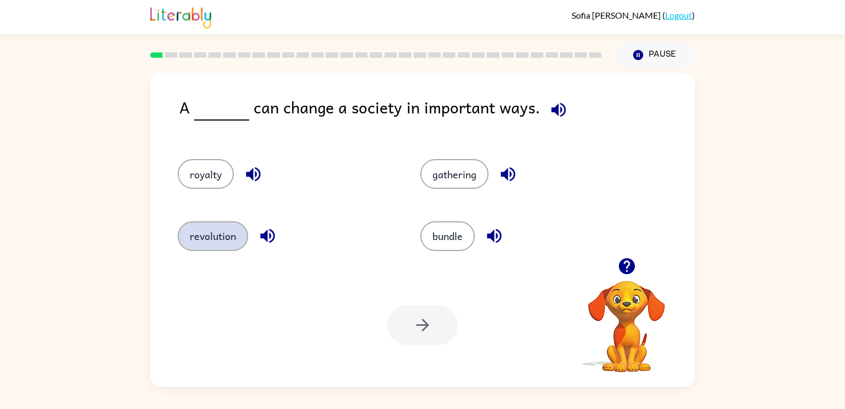
click at [206, 240] on button "revolution" at bounding box center [213, 236] width 70 height 30
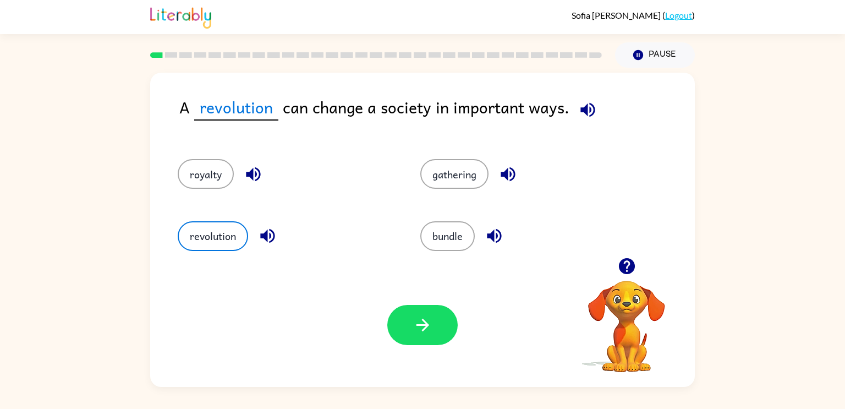
click at [262, 222] on button "button" at bounding box center [268, 236] width 28 height 28
click at [589, 119] on icon "button" at bounding box center [587, 109] width 19 height 19
click at [271, 228] on icon "button" at bounding box center [267, 235] width 19 height 19
click at [250, 172] on icon "button" at bounding box center [253, 174] width 14 height 14
click at [511, 173] on icon "button" at bounding box center [507, 173] width 19 height 19
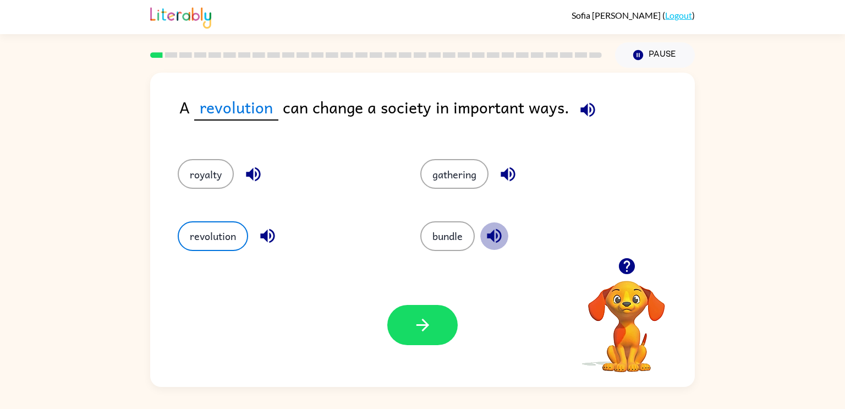
click at [497, 237] on icon "button" at bounding box center [494, 235] width 19 height 19
click at [595, 97] on span at bounding box center [585, 107] width 32 height 25
click at [574, 109] on button "button" at bounding box center [588, 110] width 28 height 28
click at [592, 111] on icon "button" at bounding box center [587, 109] width 19 height 19
click at [580, 109] on icon "button" at bounding box center [587, 109] width 14 height 14
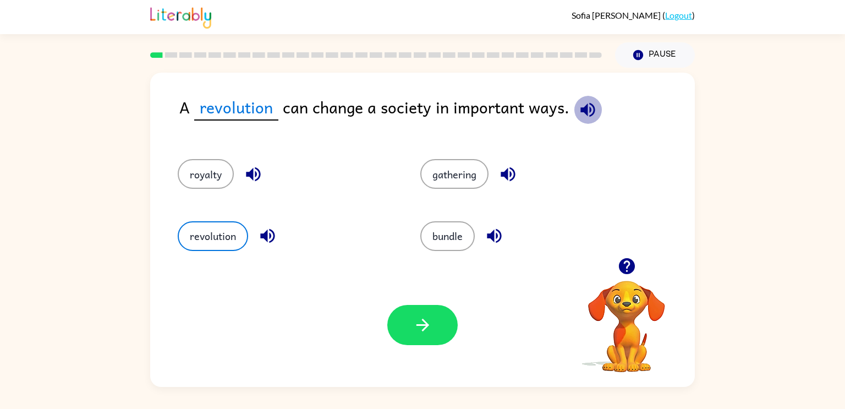
click at [582, 115] on icon "button" at bounding box center [587, 109] width 19 height 19
click at [505, 175] on icon "button" at bounding box center [508, 174] width 14 height 14
click at [416, 321] on icon "button" at bounding box center [422, 324] width 19 height 19
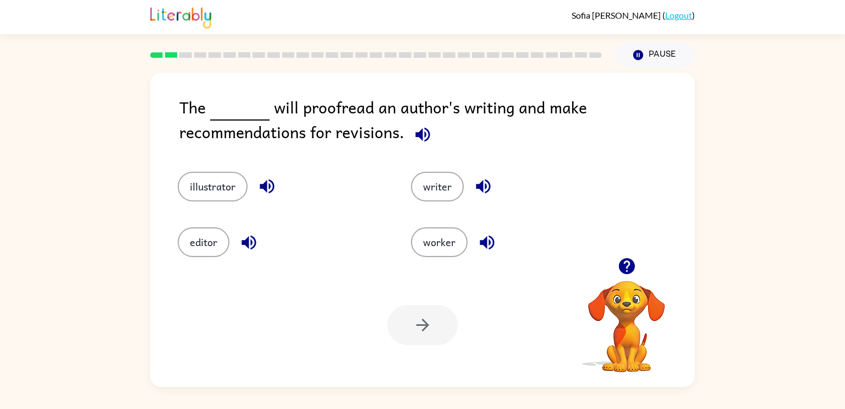
click at [423, 138] on icon "button" at bounding box center [422, 134] width 19 height 19
click at [198, 242] on button "editor" at bounding box center [204, 242] width 52 height 30
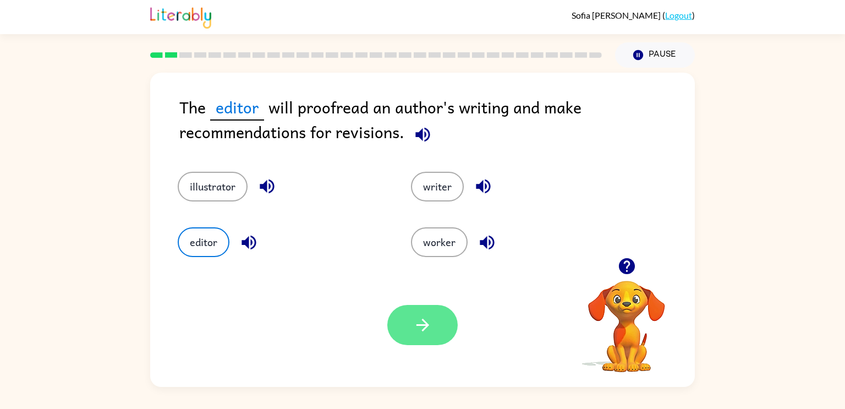
click at [435, 329] on button "button" at bounding box center [422, 325] width 70 height 40
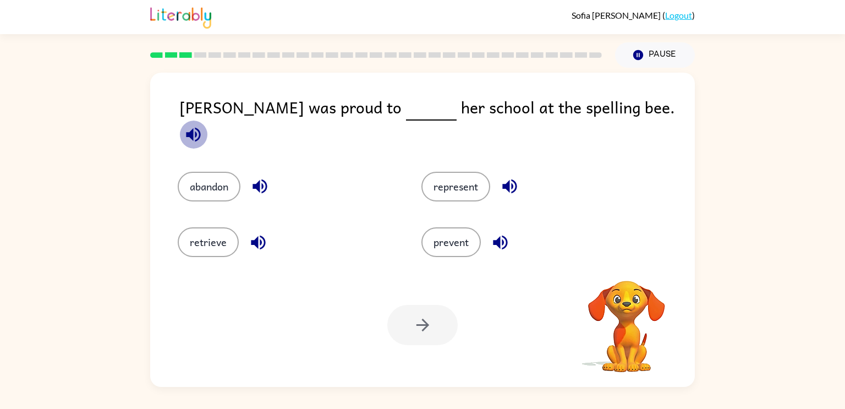
click at [203, 125] on icon "button" at bounding box center [193, 134] width 19 height 19
click at [442, 176] on button "represent" at bounding box center [455, 187] width 69 height 30
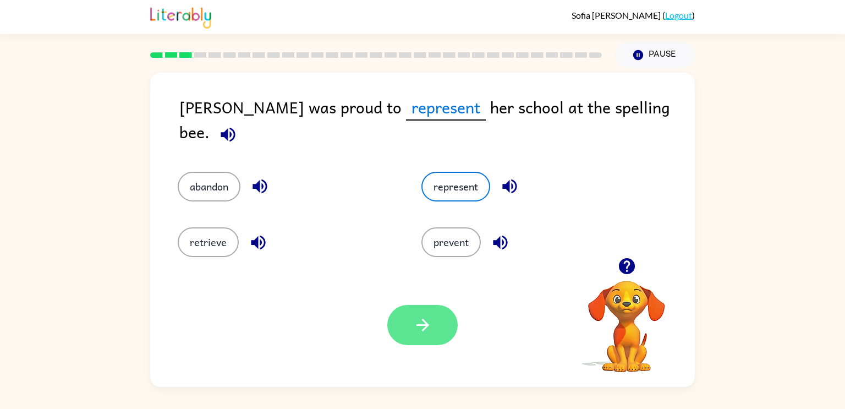
click at [394, 325] on button "button" at bounding box center [422, 325] width 70 height 40
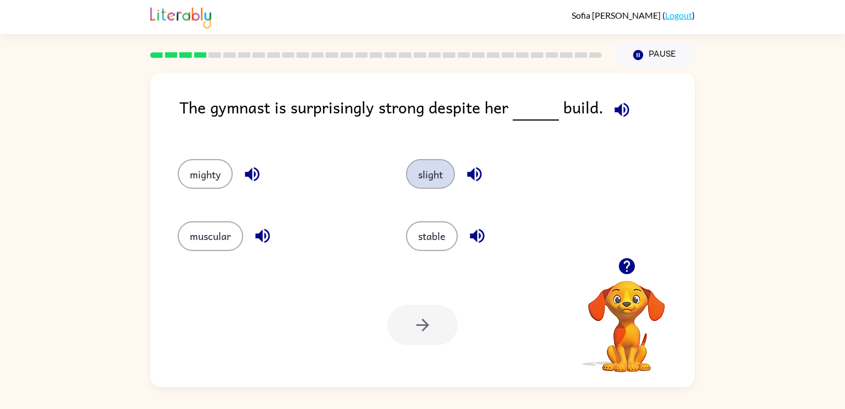
click at [429, 164] on button "slight" at bounding box center [430, 174] width 49 height 30
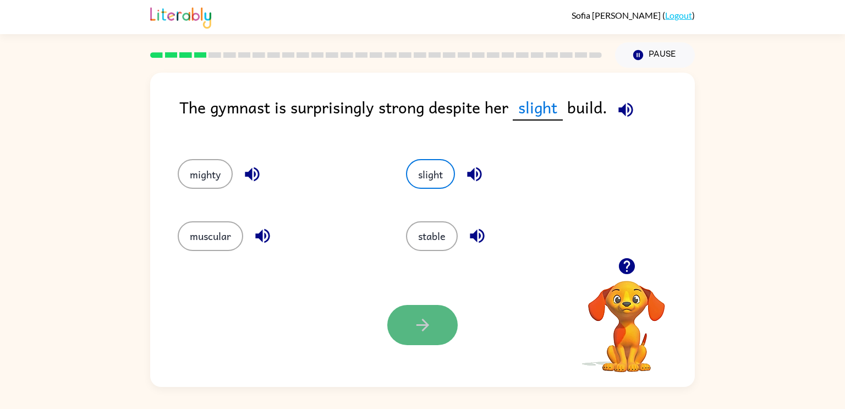
click at [437, 308] on button "button" at bounding box center [422, 325] width 70 height 40
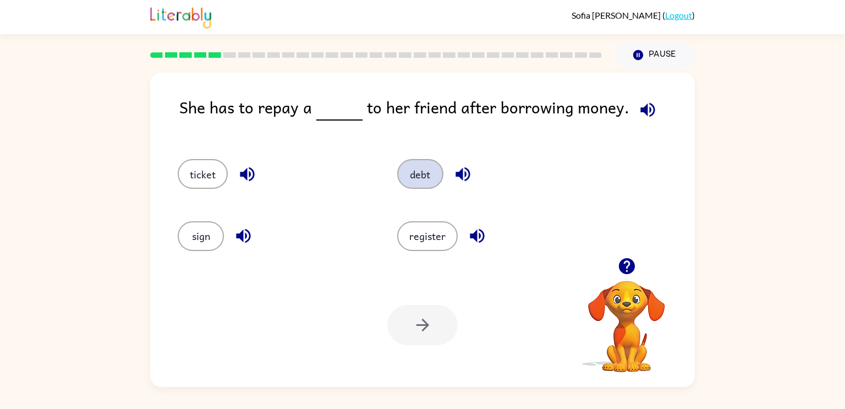
click at [428, 183] on button "debt" at bounding box center [420, 174] width 46 height 30
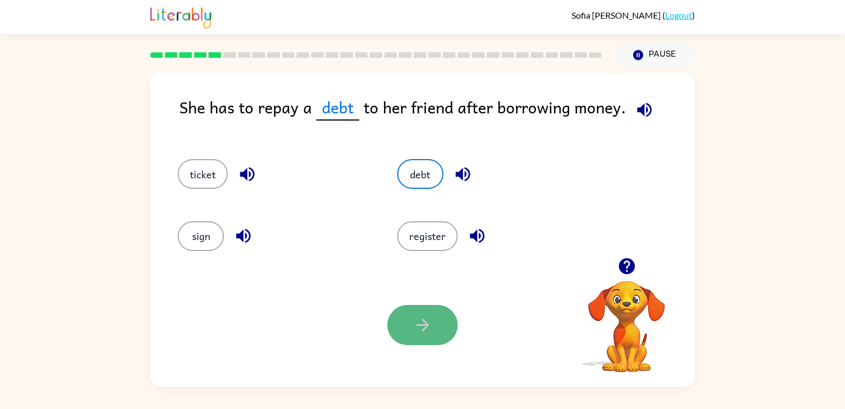
click at [418, 332] on icon "button" at bounding box center [422, 324] width 19 height 19
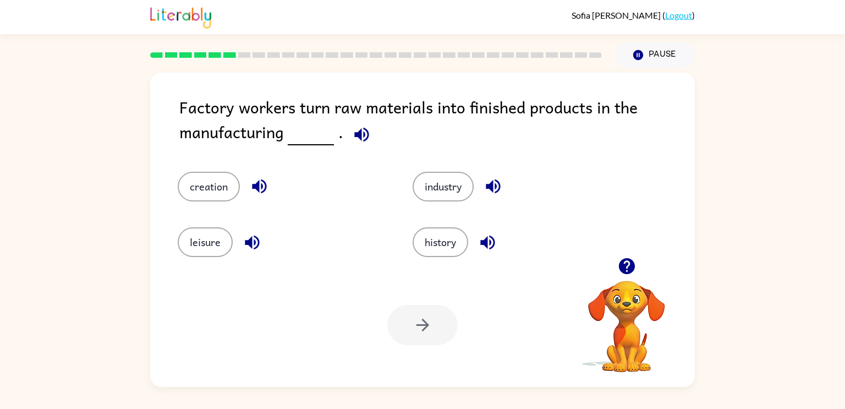
click at [445, 212] on div "history" at bounding box center [509, 234] width 235 height 56
click at [415, 188] on button "industry" at bounding box center [443, 187] width 61 height 30
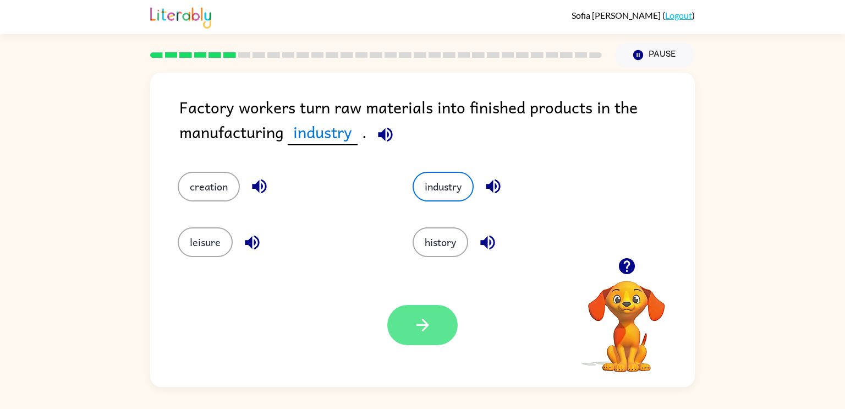
click at [415, 321] on icon "button" at bounding box center [422, 324] width 19 height 19
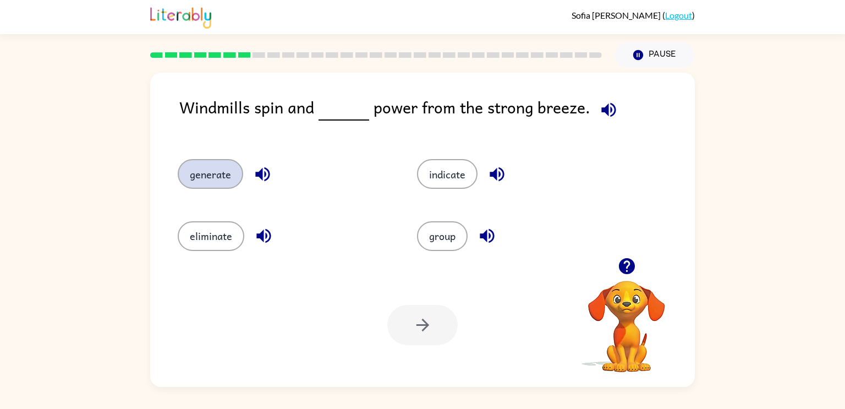
click at [205, 178] on button "generate" at bounding box center [210, 174] width 65 height 30
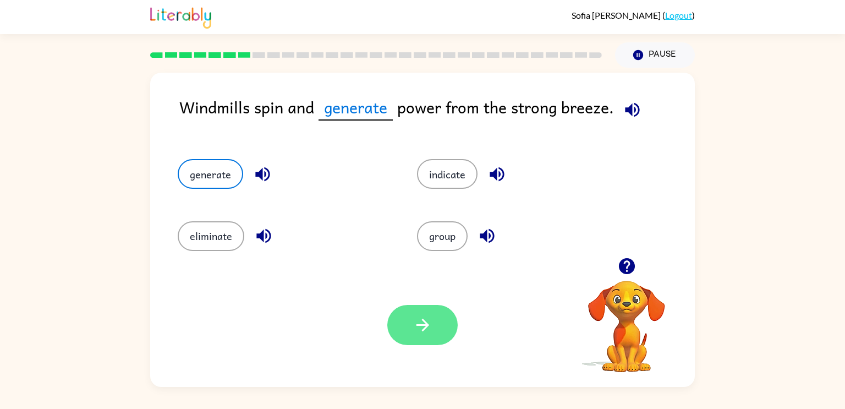
click at [429, 316] on icon "button" at bounding box center [422, 324] width 19 height 19
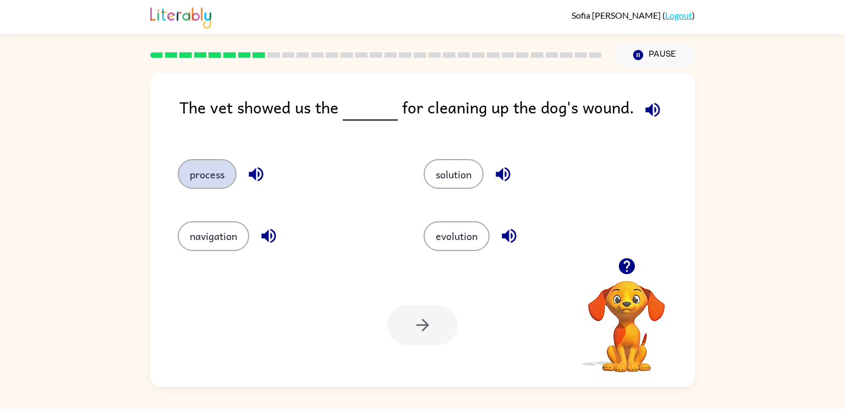
click at [188, 177] on button "process" at bounding box center [207, 174] width 59 height 30
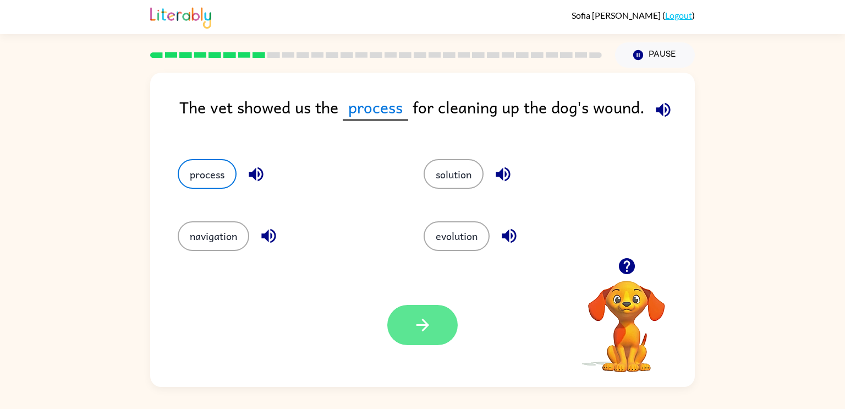
click at [411, 328] on button "button" at bounding box center [422, 325] width 70 height 40
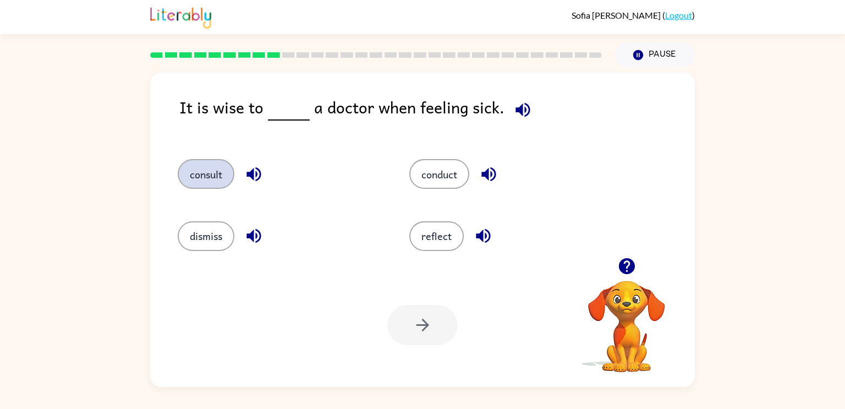
click at [227, 175] on button "consult" at bounding box center [206, 174] width 57 height 30
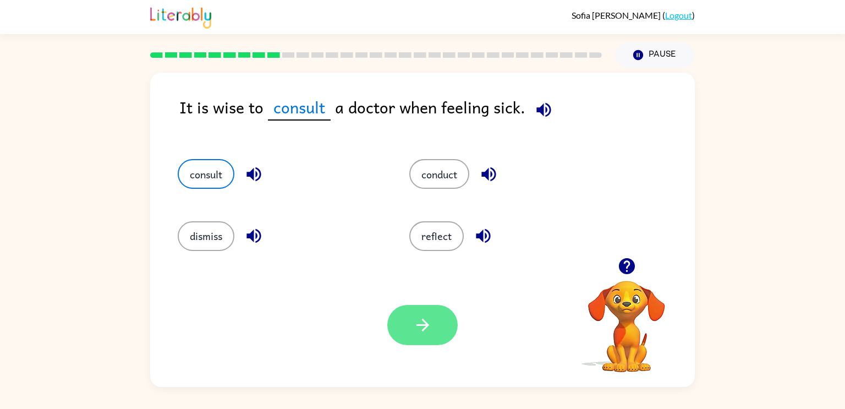
click at [435, 322] on button "button" at bounding box center [422, 325] width 70 height 40
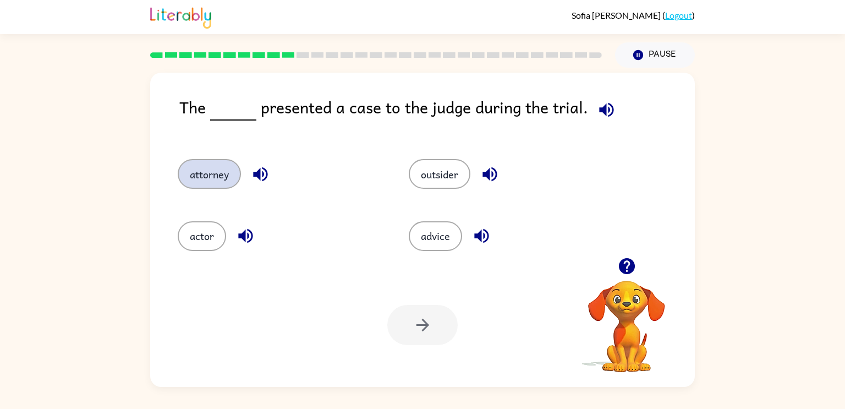
click at [198, 168] on button "attorney" at bounding box center [209, 174] width 63 height 30
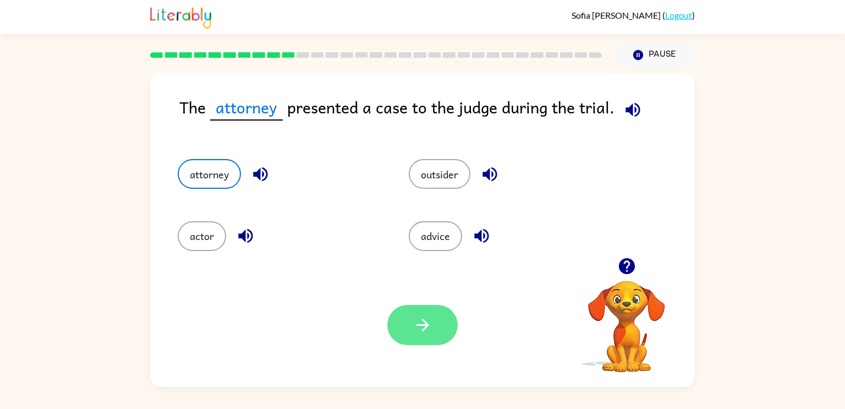
click at [417, 323] on icon "button" at bounding box center [422, 324] width 19 height 19
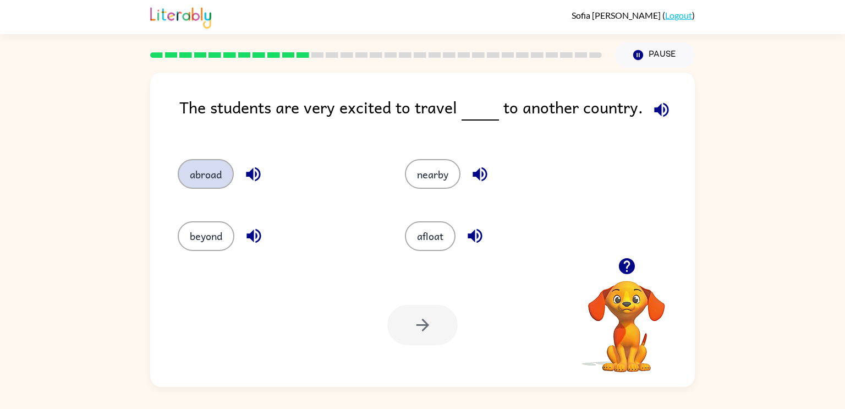
click at [210, 172] on button "abroad" at bounding box center [206, 174] width 56 height 30
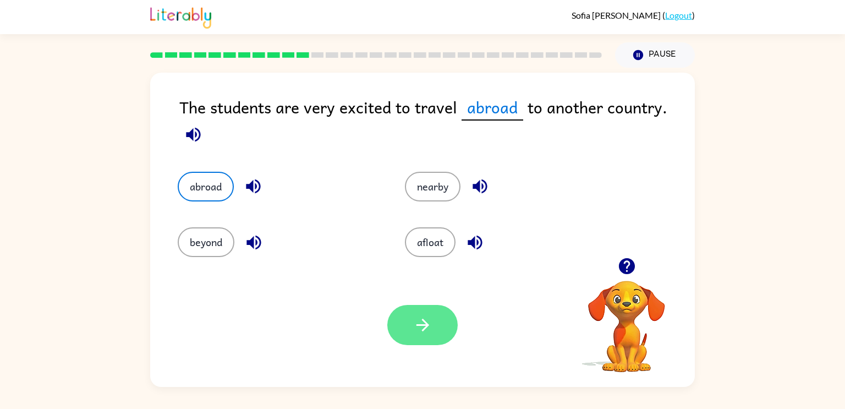
click at [401, 317] on button "button" at bounding box center [422, 325] width 70 height 40
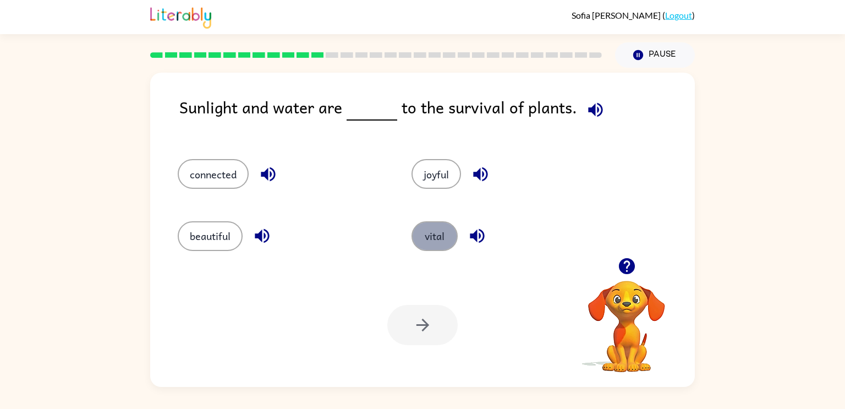
click at [426, 236] on button "vital" at bounding box center [435, 236] width 46 height 30
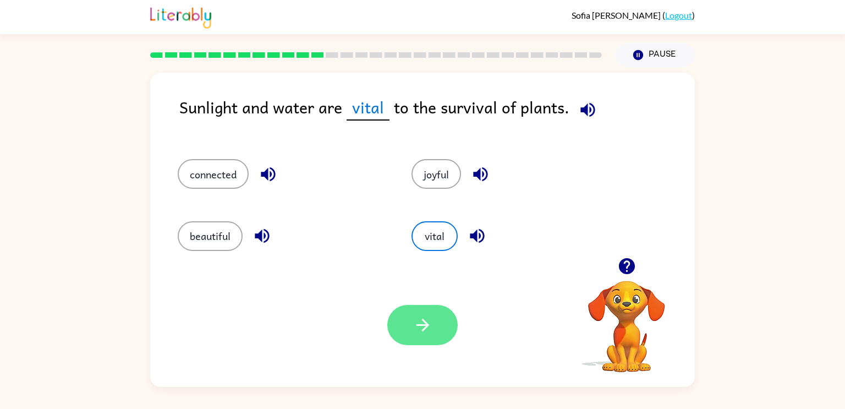
click at [406, 317] on button "button" at bounding box center [422, 325] width 70 height 40
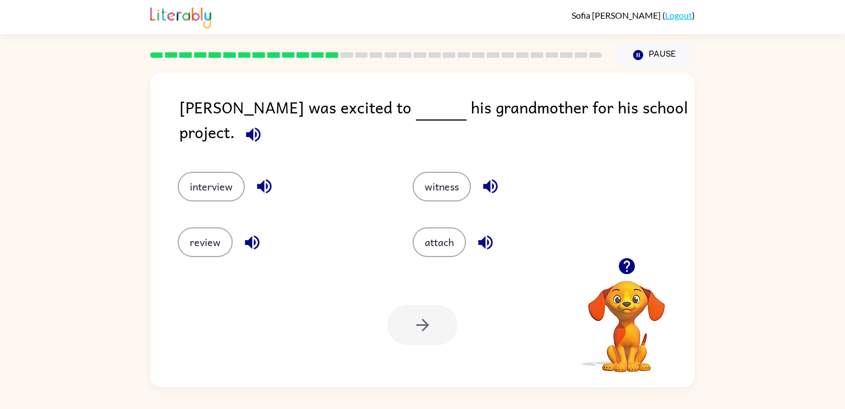
click at [207, 158] on div "interview" at bounding box center [274, 179] width 235 height 56
click at [196, 177] on button "interview" at bounding box center [211, 187] width 67 height 30
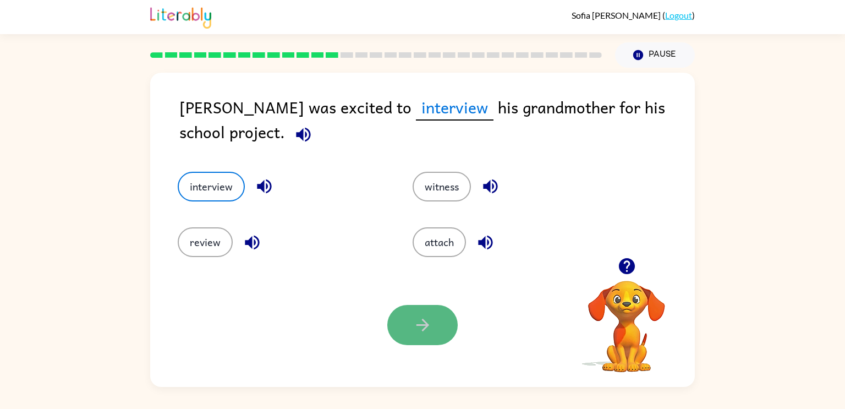
click at [426, 326] on icon "button" at bounding box center [422, 325] width 13 height 13
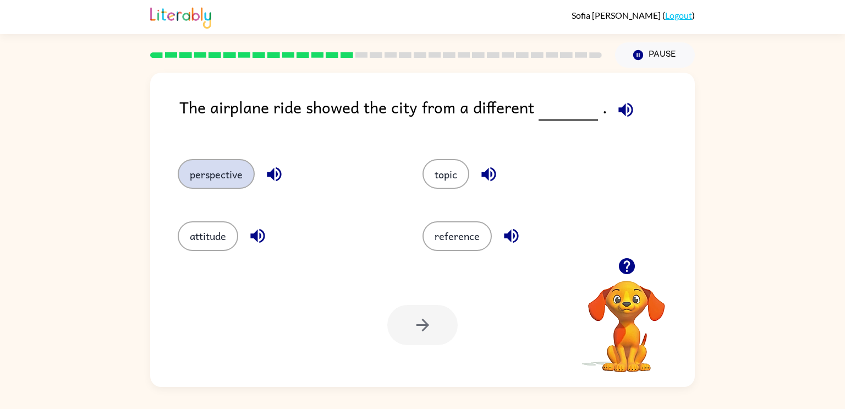
click at [241, 174] on button "perspective" at bounding box center [216, 174] width 77 height 30
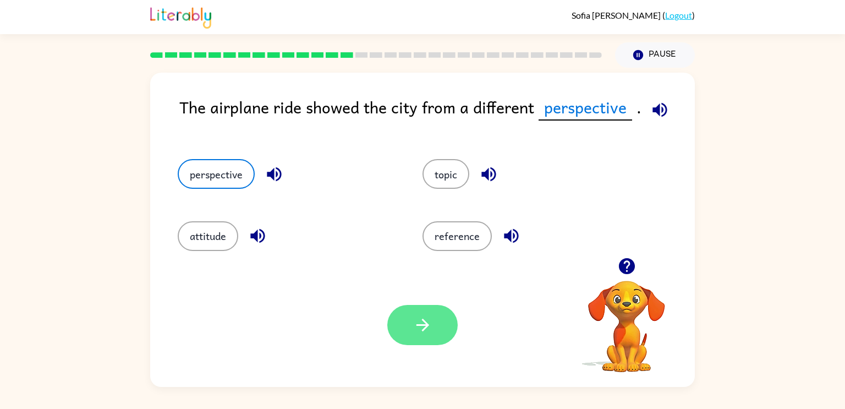
click at [399, 306] on button "button" at bounding box center [422, 325] width 70 height 40
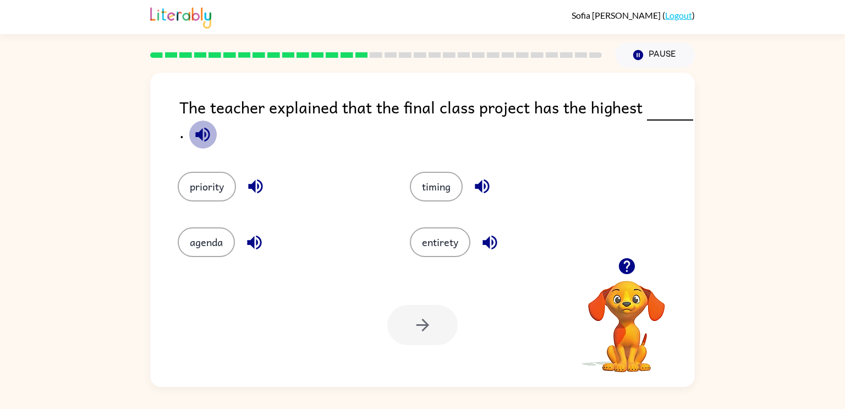
click at [212, 144] on button "button" at bounding box center [203, 134] width 28 height 28
click at [213, 143] on button "button" at bounding box center [203, 134] width 28 height 28
click at [212, 143] on button "button" at bounding box center [203, 134] width 28 height 28
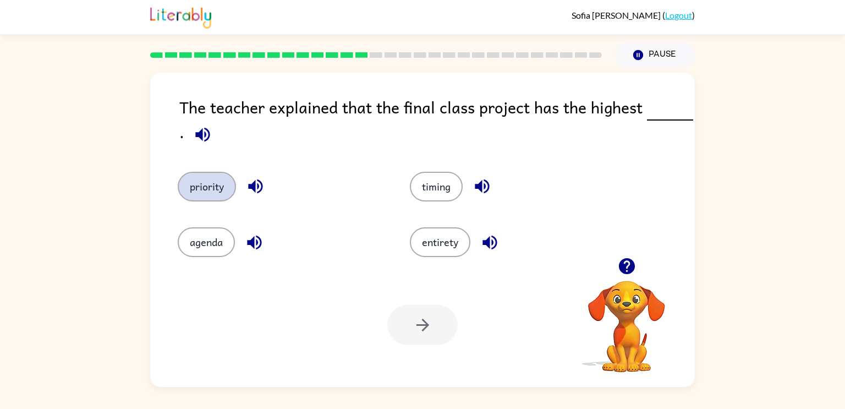
click at [202, 177] on button "priority" at bounding box center [207, 187] width 58 height 30
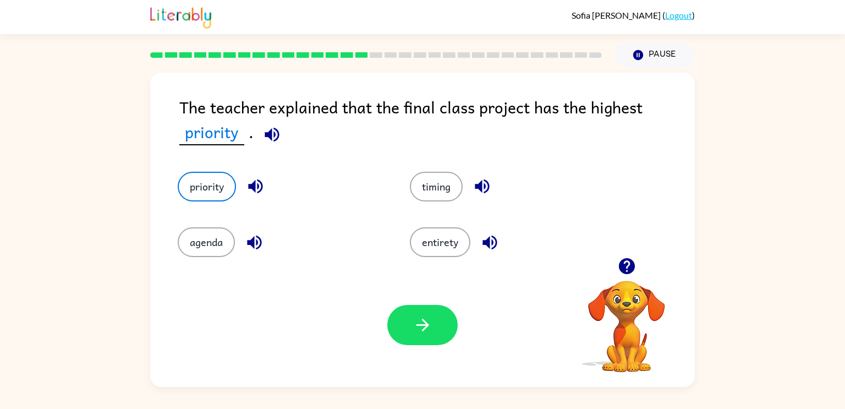
click at [388, 287] on div "Your browser must support playing .mp4 files to use Literably. Please try using…" at bounding box center [422, 325] width 545 height 124
click at [387, 300] on div "Your browser must support playing .mp4 files to use Literably. Please try using…" at bounding box center [422, 325] width 545 height 124
click at [423, 332] on icon "button" at bounding box center [422, 324] width 19 height 19
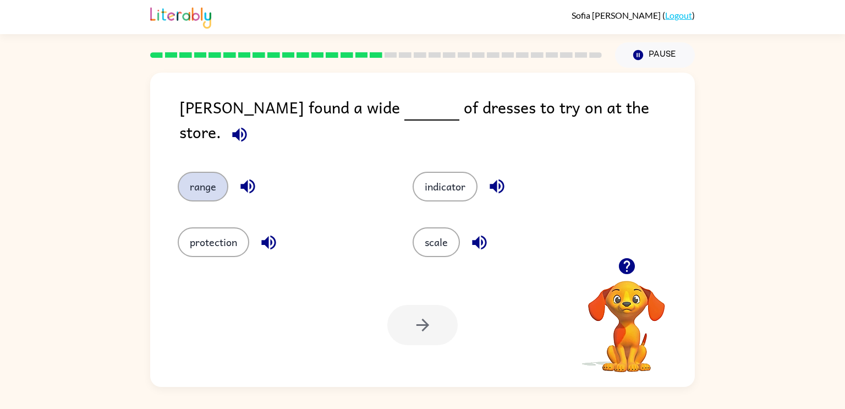
click at [202, 187] on button "range" at bounding box center [203, 187] width 51 height 30
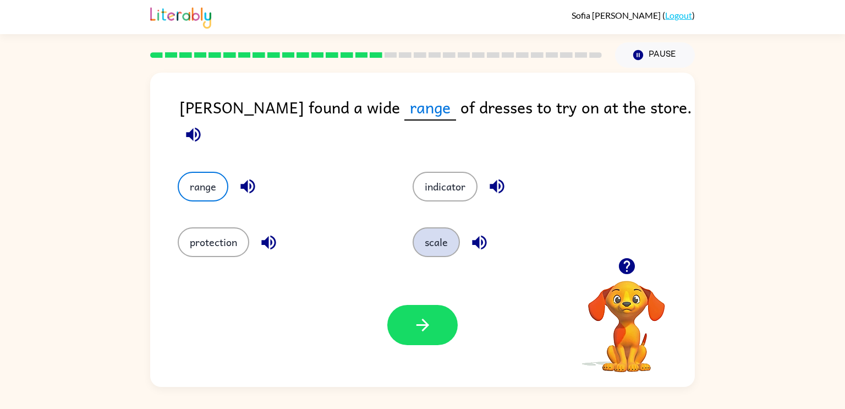
click at [437, 234] on button "scale" at bounding box center [436, 242] width 47 height 30
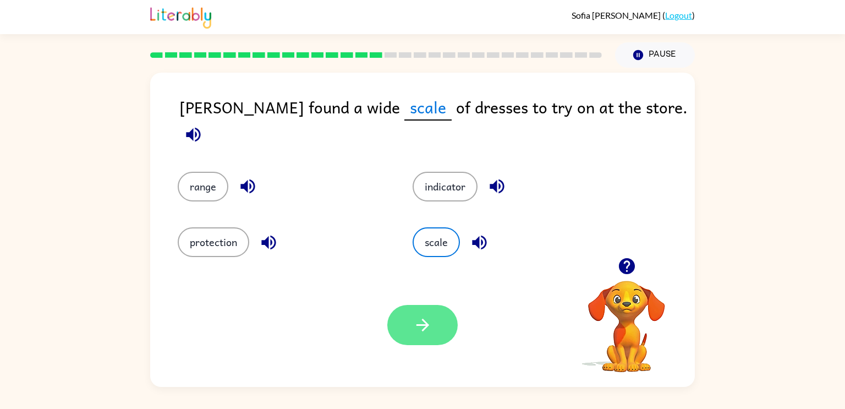
click at [418, 322] on icon "button" at bounding box center [422, 324] width 19 height 19
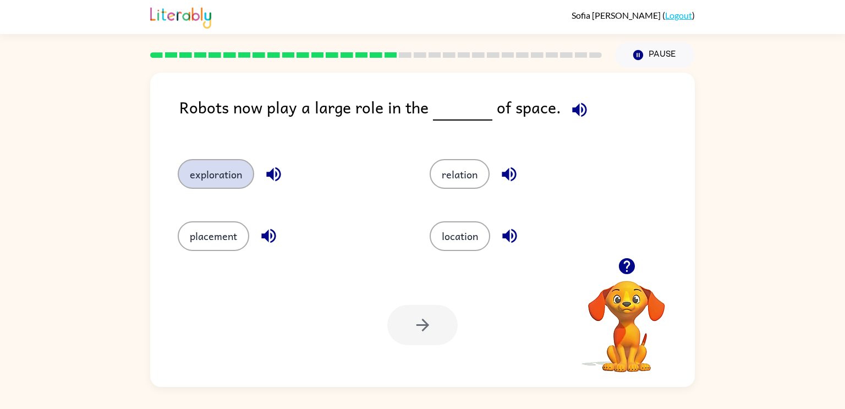
click at [204, 175] on button "exploration" at bounding box center [216, 174] width 76 height 30
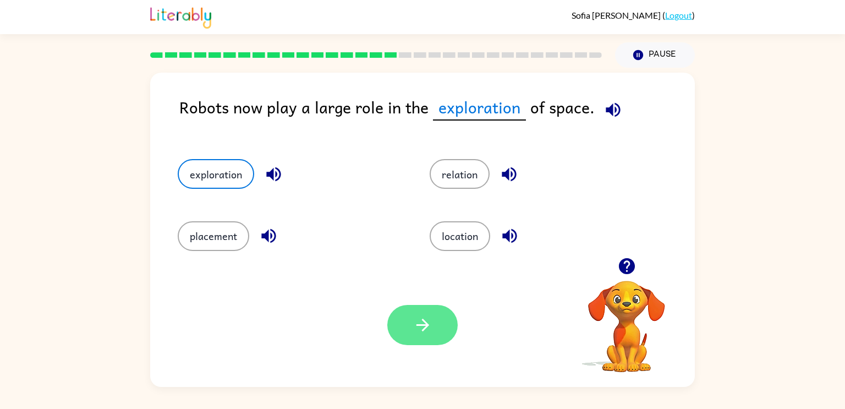
click at [415, 324] on icon "button" at bounding box center [422, 324] width 19 height 19
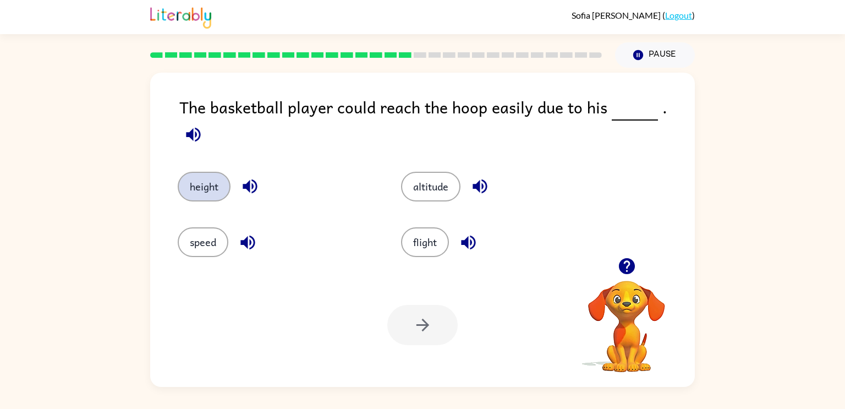
click at [205, 172] on button "height" at bounding box center [204, 187] width 53 height 30
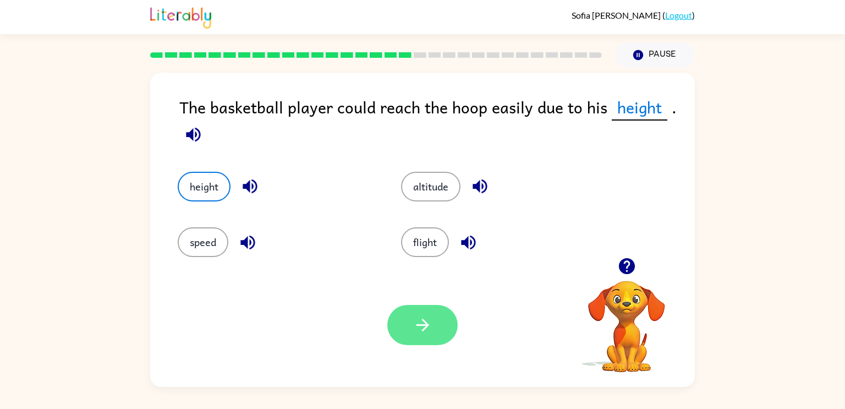
click at [436, 324] on button "button" at bounding box center [422, 325] width 70 height 40
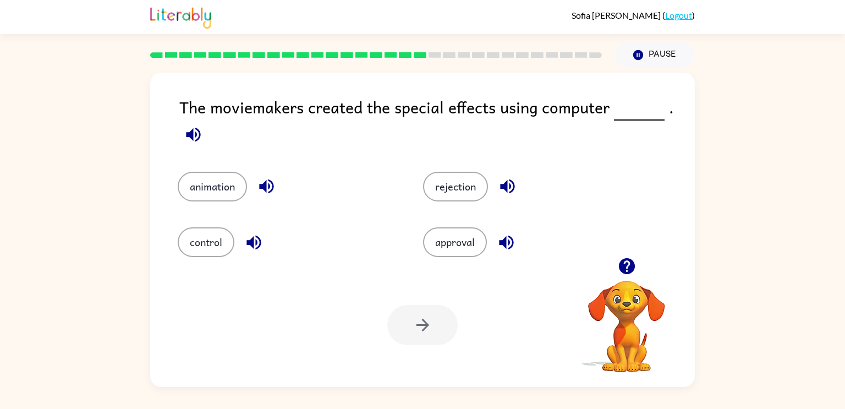
click at [228, 205] on div "animation" at bounding box center [279, 179] width 245 height 56
click at [217, 200] on button "animation" at bounding box center [212, 187] width 69 height 30
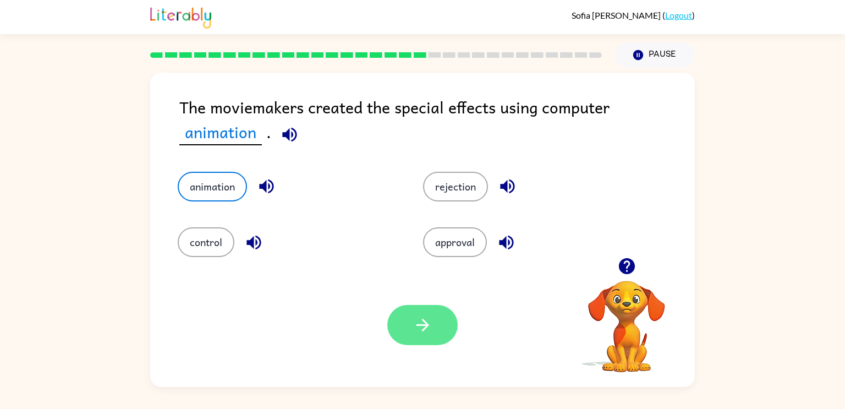
click at [440, 319] on button "button" at bounding box center [422, 325] width 70 height 40
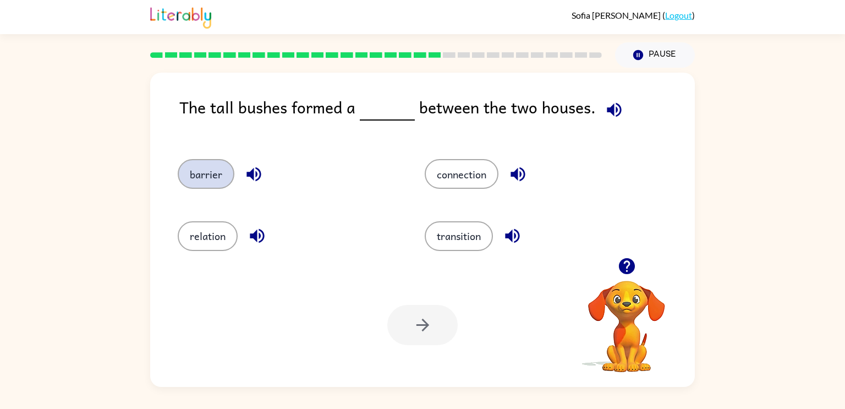
click at [194, 182] on button "barrier" at bounding box center [206, 174] width 57 height 30
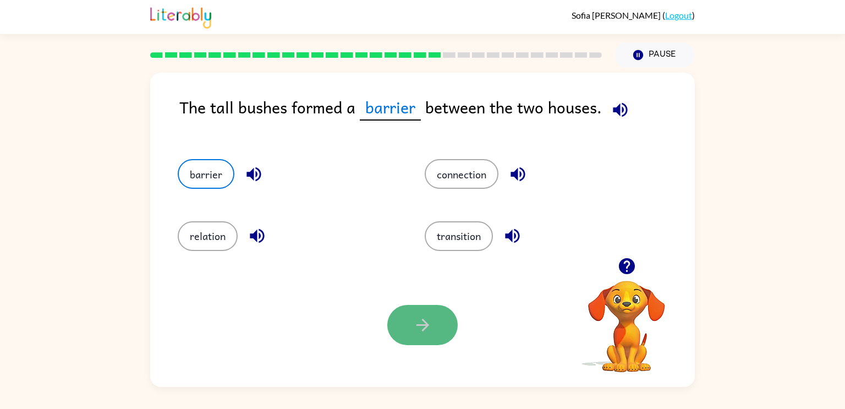
click at [417, 320] on icon "button" at bounding box center [422, 324] width 19 height 19
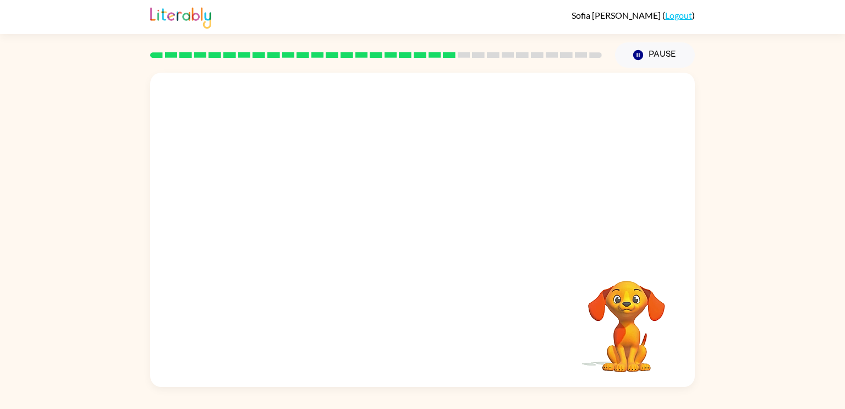
click at [326, 220] on video "Your browser must support playing .mp4 files to use Literably. Please try using…" at bounding box center [422, 165] width 545 height 185
click at [328, 226] on video "Your browser must support playing .mp4 files to use Literably. Please try using…" at bounding box center [422, 165] width 545 height 185
click at [325, 228] on video "Your browser must support playing .mp4 files to use Literably. Please try using…" at bounding box center [422, 165] width 545 height 185
click at [420, 235] on icon "button" at bounding box center [422, 235] width 13 height 13
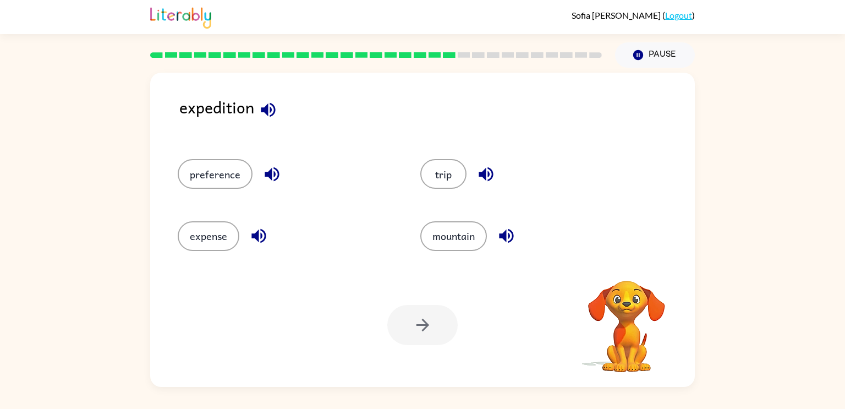
click at [255, 102] on button "button" at bounding box center [268, 110] width 28 height 28
click at [265, 111] on icon "button" at bounding box center [268, 109] width 14 height 14
click at [431, 175] on button "trip" at bounding box center [443, 174] width 46 height 30
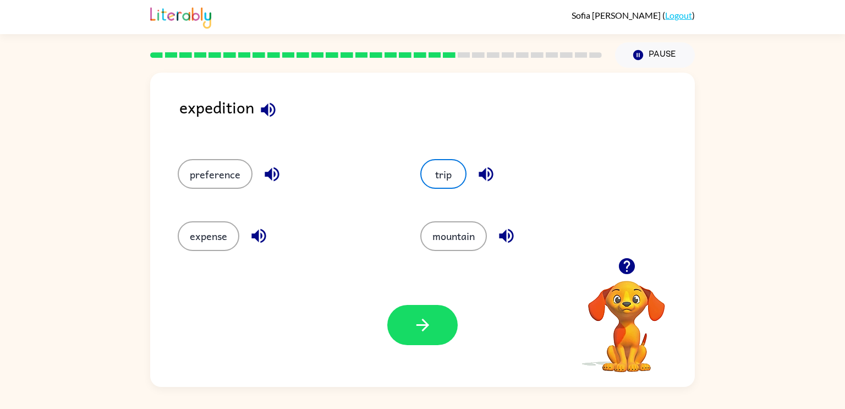
click at [432, 298] on div "Your browser must support playing .mp4 files to use Literably. Please try using…" at bounding box center [422, 325] width 545 height 124
click at [435, 311] on button "button" at bounding box center [422, 325] width 70 height 40
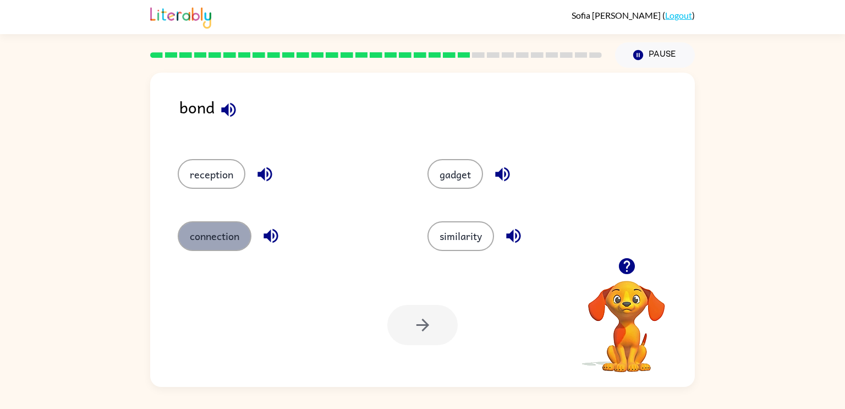
click at [231, 234] on button "connection" at bounding box center [215, 236] width 74 height 30
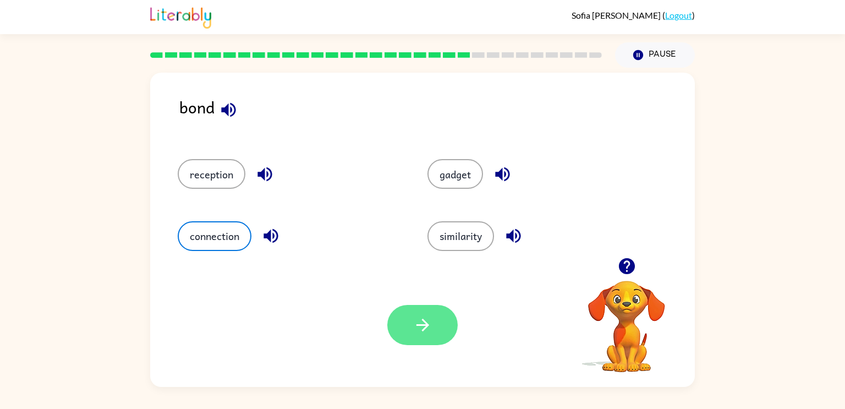
click at [409, 324] on button "button" at bounding box center [422, 325] width 70 height 40
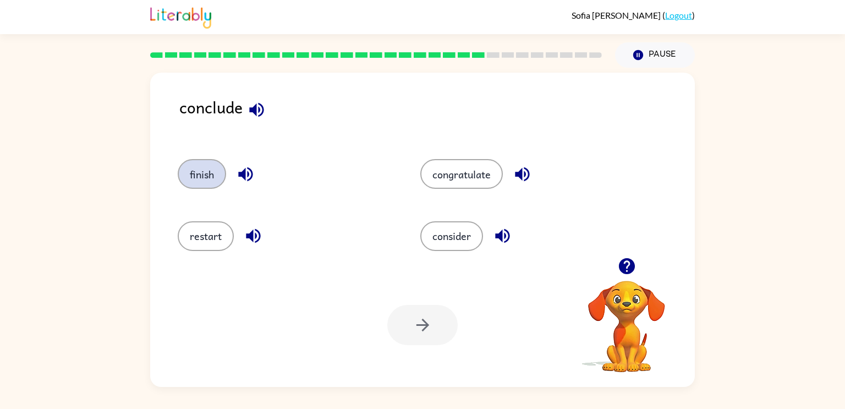
click at [196, 170] on button "finish" at bounding box center [202, 174] width 48 height 30
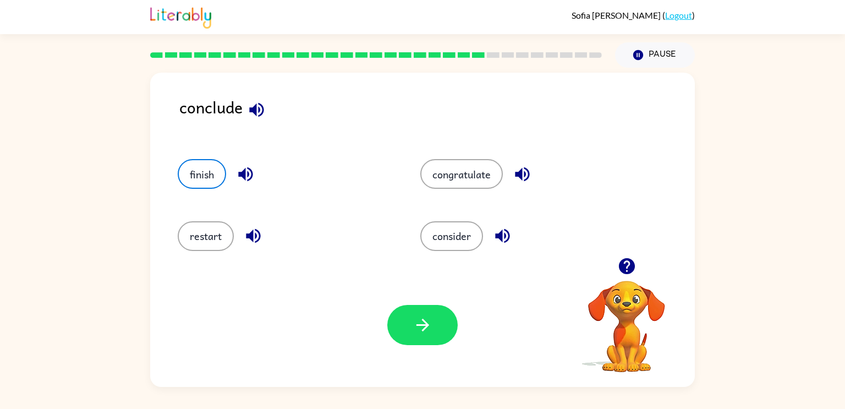
click at [437, 301] on div "Your browser must support playing .mp4 files to use Literably. Please try using…" at bounding box center [422, 325] width 545 height 124
click at [441, 317] on button "button" at bounding box center [422, 325] width 70 height 40
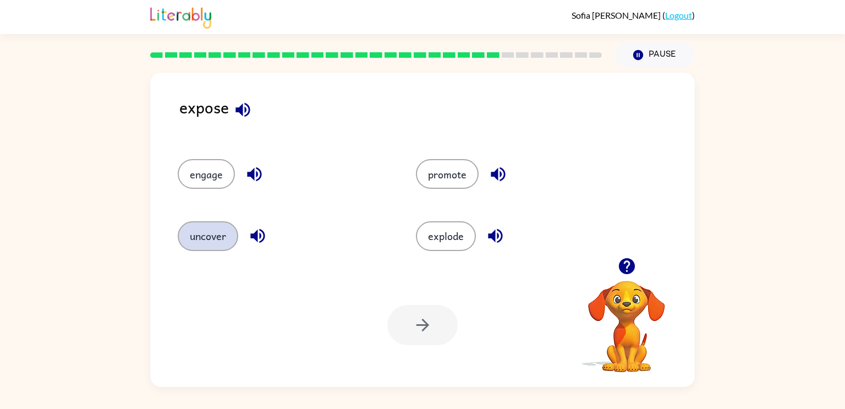
click at [216, 234] on button "uncover" at bounding box center [208, 236] width 61 height 30
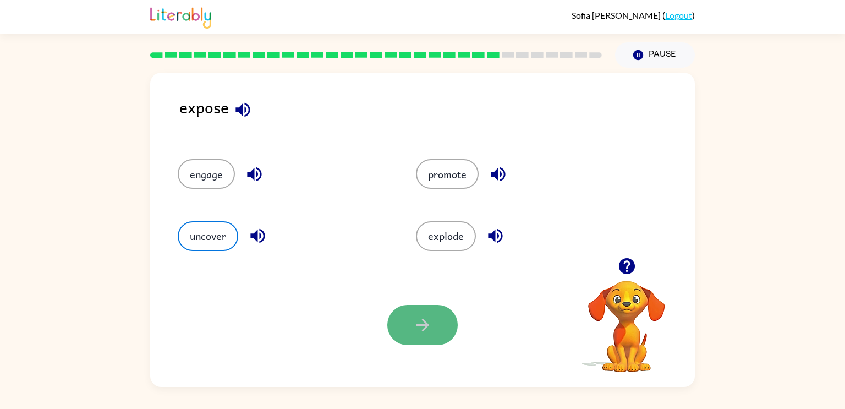
click at [410, 331] on button "button" at bounding box center [422, 325] width 70 height 40
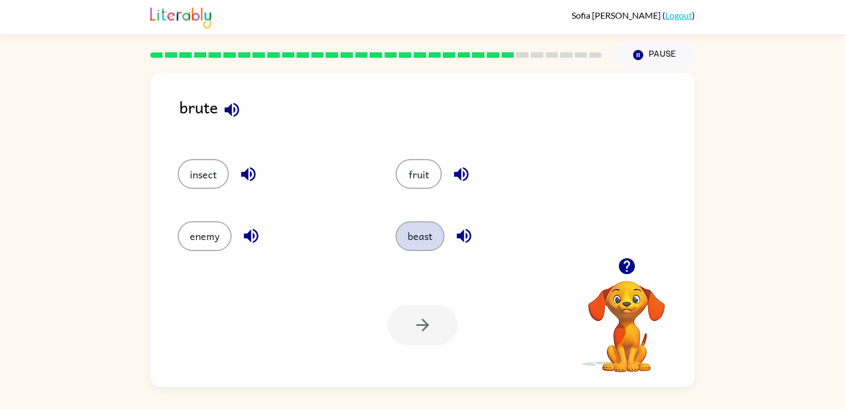
click at [428, 242] on button "beast" at bounding box center [420, 236] width 49 height 30
click at [224, 102] on icon "button" at bounding box center [231, 109] width 19 height 19
click at [424, 313] on button "button" at bounding box center [422, 325] width 70 height 40
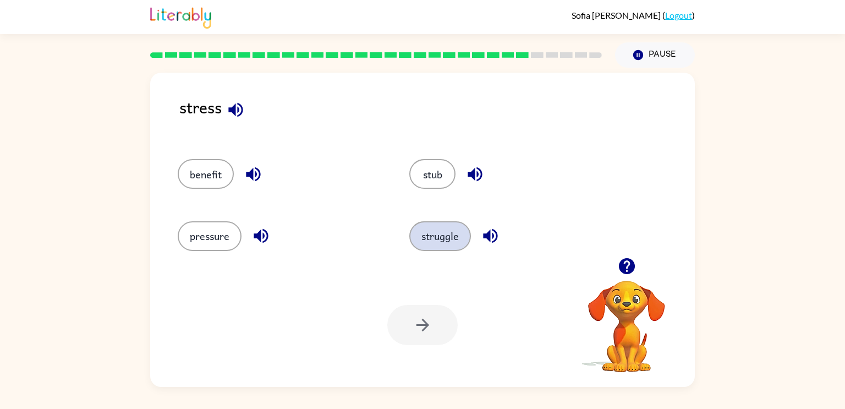
click at [426, 242] on button "struggle" at bounding box center [440, 236] width 62 height 30
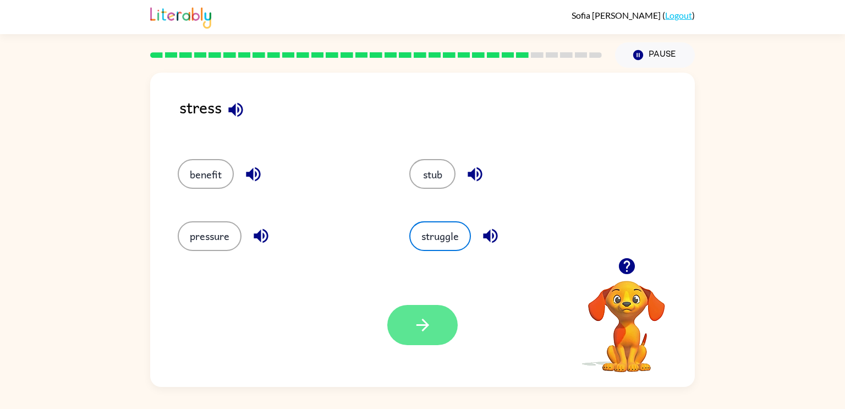
click at [427, 313] on button "button" at bounding box center [422, 325] width 70 height 40
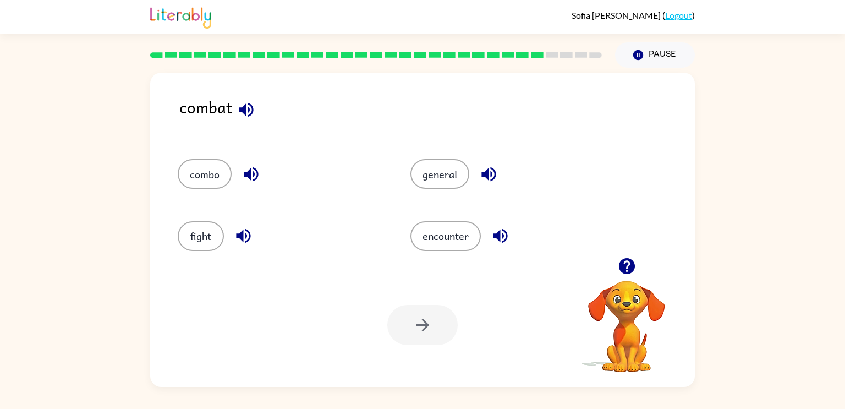
click at [517, 57] on rect at bounding box center [522, 55] width 13 height 6
click at [518, 57] on rect at bounding box center [522, 55] width 13 height 6
click at [187, 241] on button "fight" at bounding box center [201, 236] width 46 height 30
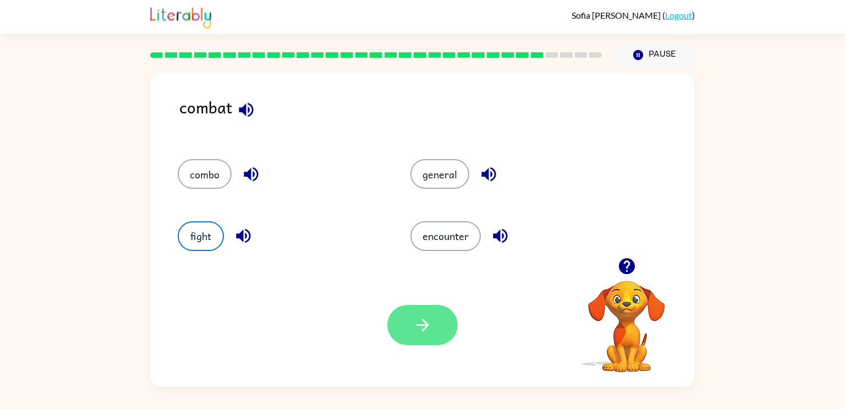
click at [414, 308] on button "button" at bounding box center [422, 325] width 70 height 40
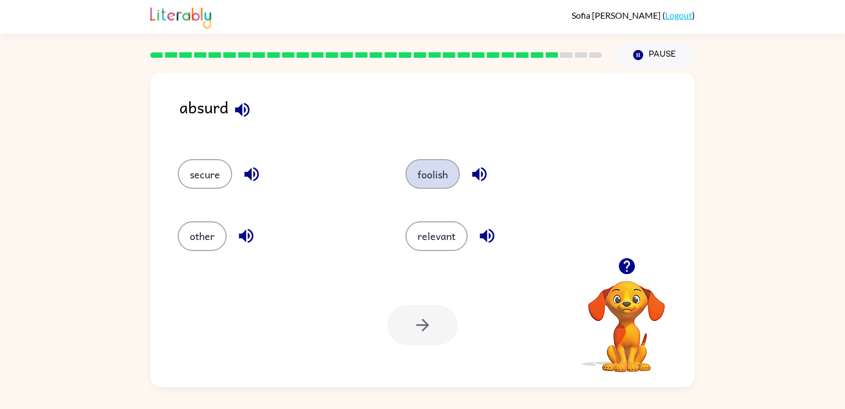
click at [436, 173] on button "foolish" at bounding box center [432, 174] width 54 height 30
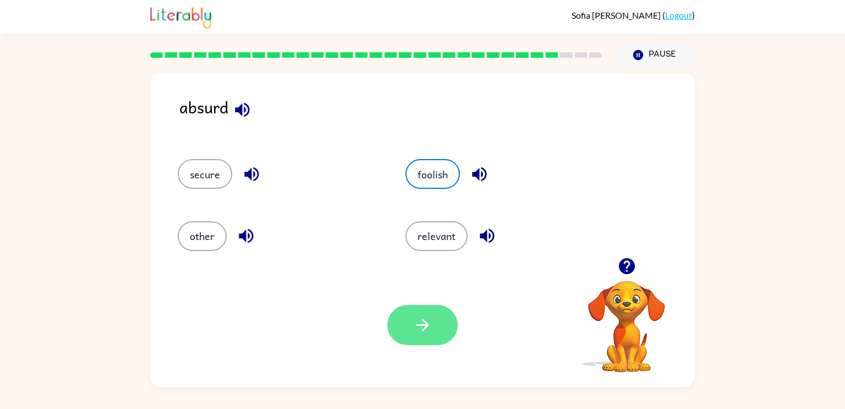
click at [414, 341] on button "button" at bounding box center [422, 325] width 70 height 40
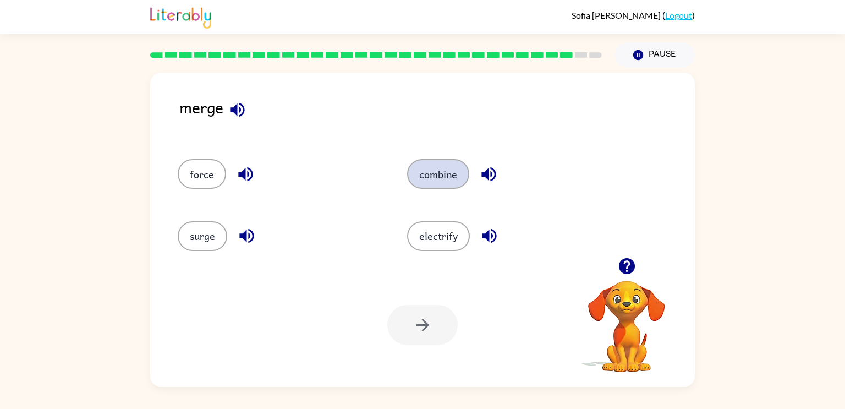
click at [442, 165] on button "combine" at bounding box center [438, 174] width 62 height 30
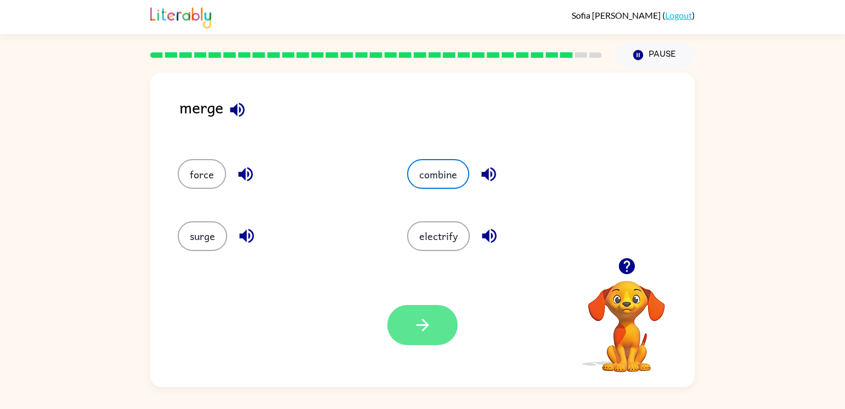
click at [431, 331] on icon "button" at bounding box center [422, 324] width 19 height 19
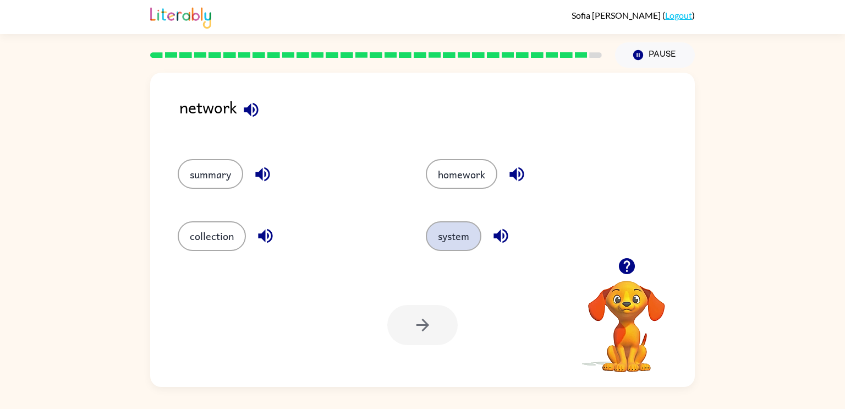
click at [443, 229] on button "system" at bounding box center [454, 236] width 56 height 30
click at [470, 235] on button "system" at bounding box center [454, 236] width 56 height 30
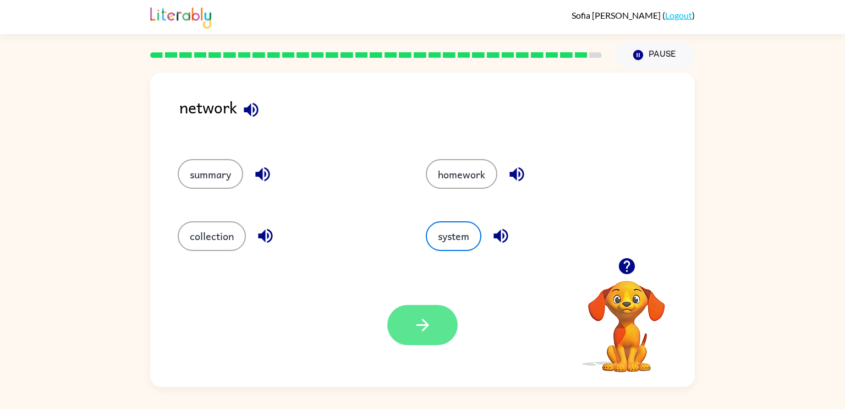
click at [430, 311] on button "button" at bounding box center [422, 325] width 70 height 40
